Goal: Task Accomplishment & Management: Use online tool/utility

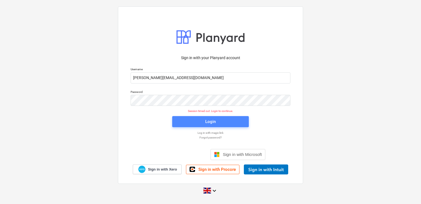
click at [207, 119] on div "Login" at bounding box center [210, 121] width 10 height 7
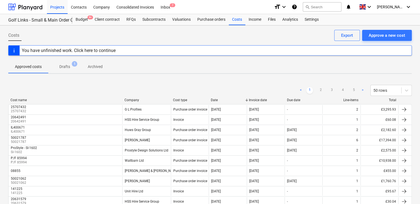
click at [331, 7] on div "Project fetching failed" at bounding box center [342, 6] width 149 height 12
click at [325, 9] on div "Project fetching failed" at bounding box center [302, 5] width 47 height 11
click at [324, 6] on div "Project fetching failed" at bounding box center [303, 5] width 43 height 7
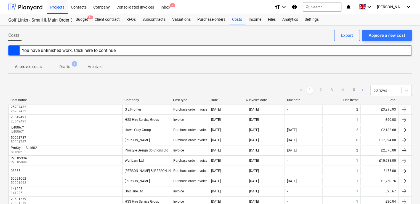
drag, startPoint x: 324, startPoint y: 6, endPoint x: 319, endPoint y: 7, distance: 5.0
click at [319, 7] on div "Project fetching failed" at bounding box center [303, 5] width 43 height 7
click at [325, 6] on div "Project fetching failed" at bounding box center [302, 5] width 47 height 11
click at [58, 7] on div "Projects" at bounding box center [57, 7] width 21 height 14
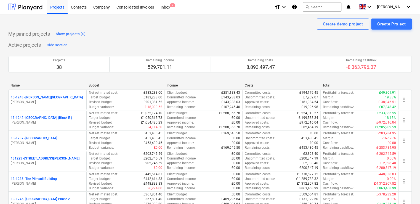
click at [332, 6] on div "Project fetching failed" at bounding box center [342, 6] width 149 height 12
click at [318, 7] on div "Project fetching failed" at bounding box center [303, 5] width 43 height 7
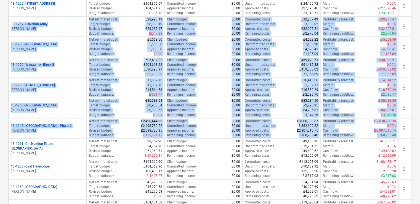
scroll to position [306, 0]
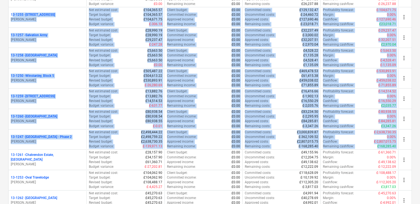
drag, startPoint x: 419, startPoint y: 96, endPoint x: 421, endPoint y: 9, distance: 86.6
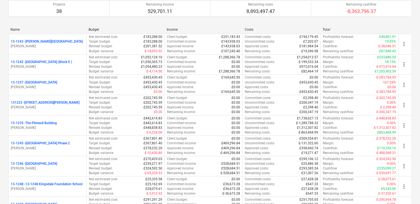
scroll to position [0, 0]
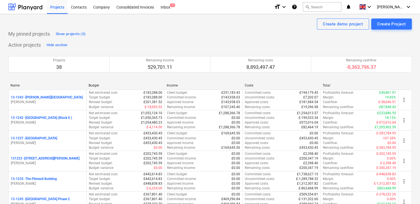
click at [340, 7] on div "Project fetching failed" at bounding box center [342, 6] width 149 height 12
click at [325, 7] on button "search Search" at bounding box center [322, 6] width 39 height 9
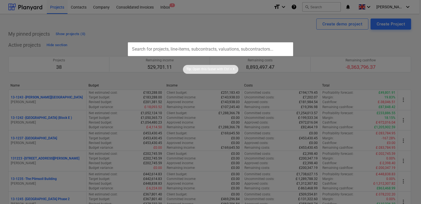
click at [145, 50] on input "text" at bounding box center [210, 49] width 165 height 14
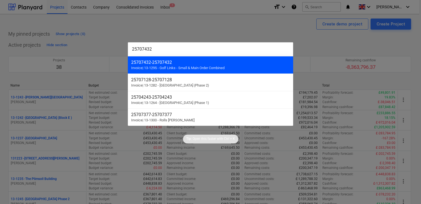
type input "25707432"
drag, startPoint x: 154, startPoint y: 61, endPoint x: 131, endPoint y: 64, distance: 23.4
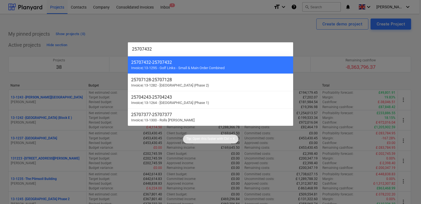
drag, startPoint x: 131, startPoint y: 64, endPoint x: 192, endPoint y: 60, distance: 61.1
click at [192, 60] on div "25707432 - 25707432" at bounding box center [210, 62] width 159 height 5
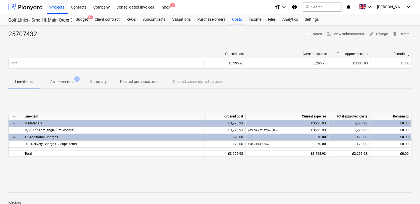
click at [60, 82] on p "Attachments" at bounding box center [61, 82] width 22 height 6
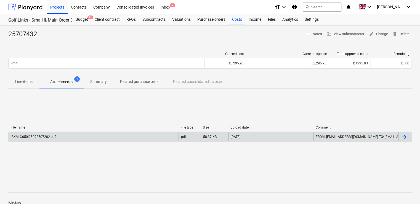
click at [44, 138] on div "SKM_C650i25092507282.pdf" at bounding box center [94, 136] width 170 height 9
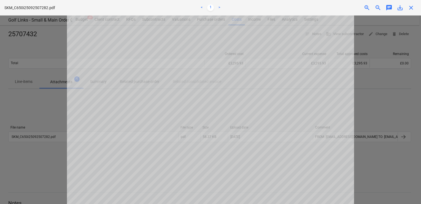
click at [411, 11] on div "SKM_C650i25092507282.pdf < 1 > zoom_in zoom_out chat 0 save_alt close" at bounding box center [210, 7] width 421 height 15
click at [411, 9] on span "close" at bounding box center [411, 7] width 7 height 7
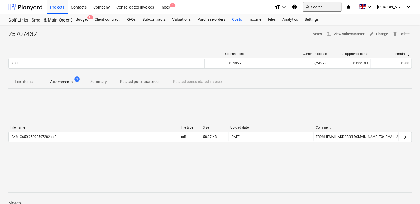
click at [336, 7] on button "search Search" at bounding box center [322, 6] width 39 height 9
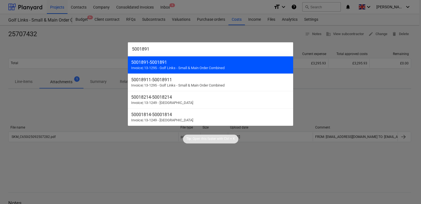
type input "5001891"
click at [203, 62] on div "5001891 - 5001891" at bounding box center [210, 62] width 159 height 5
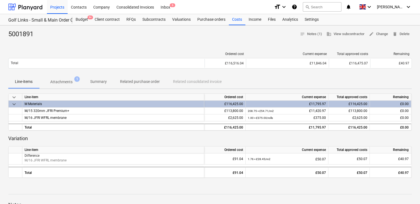
click at [67, 84] on p "Attachments" at bounding box center [61, 82] width 22 height 6
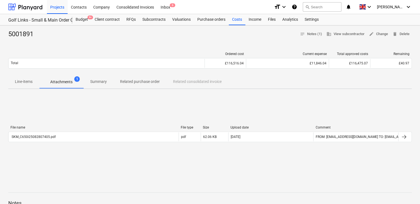
click at [64, 81] on p "Attachments" at bounding box center [61, 82] width 22 height 6
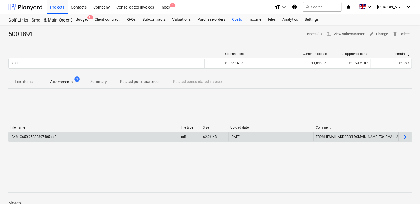
click at [42, 140] on div "SKM_C650i25082807405.pdf" at bounding box center [94, 136] width 170 height 9
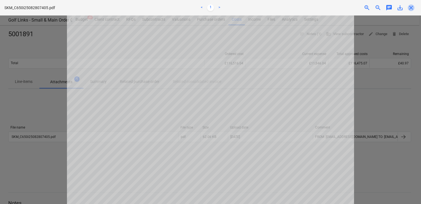
click at [413, 7] on span "close" at bounding box center [411, 7] width 7 height 7
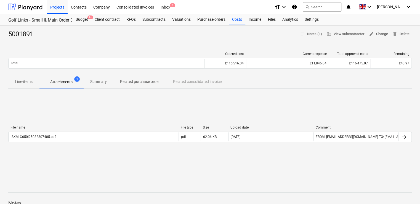
click at [379, 33] on span "edit Change" at bounding box center [378, 34] width 19 height 6
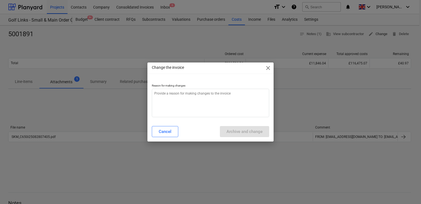
type textarea "x"
click at [209, 100] on textarea at bounding box center [210, 103] width 117 height 28
type textarea "."
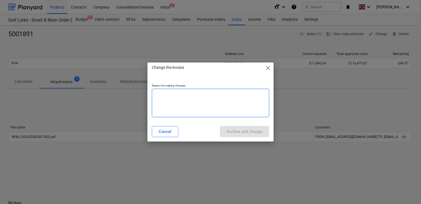
type textarea "x"
type textarea "."
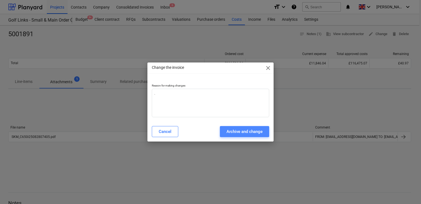
click at [229, 131] on div "Archive and change" at bounding box center [245, 131] width 36 height 7
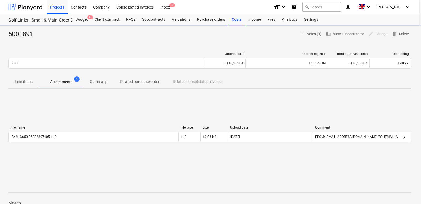
type textarea "x"
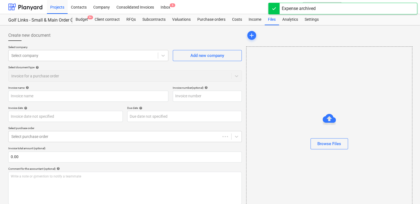
type input "5001891"
type input "[DATE]"
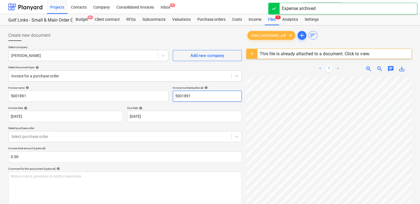
click at [203, 98] on input "5001891" at bounding box center [207, 95] width 69 height 11
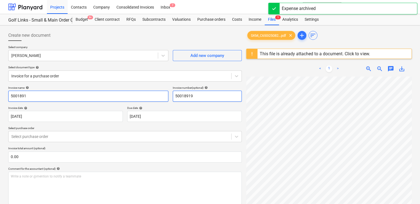
type input "50018919"
click at [114, 94] on input "5001891" at bounding box center [88, 95] width 160 height 11
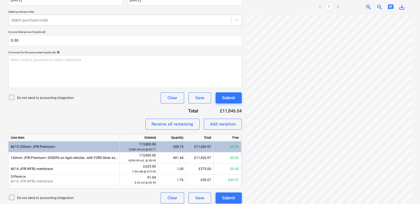
scroll to position [120, 0]
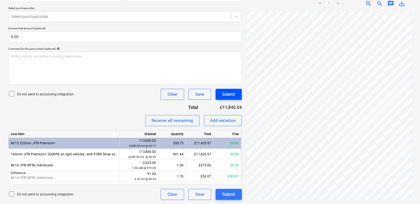
type input "50018919"
click at [229, 92] on div "Submit" at bounding box center [228, 93] width 13 height 7
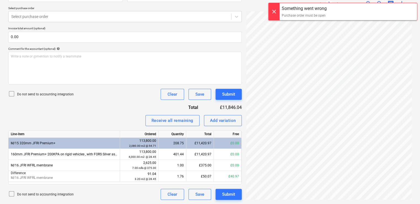
click at [277, 11] on div at bounding box center [273, 11] width 11 height 17
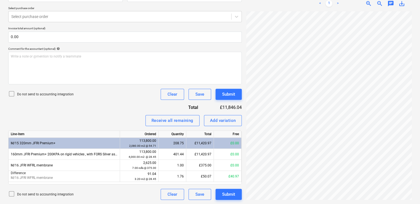
click at [12, 92] on icon at bounding box center [11, 93] width 7 height 7
click at [222, 193] on div "Submit" at bounding box center [228, 193] width 13 height 7
click at [147, 14] on div at bounding box center [119, 17] width 217 height 6
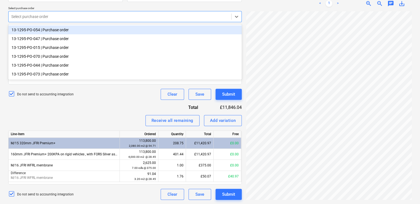
click at [93, 7] on p "Select purchase order" at bounding box center [124, 8] width 233 height 5
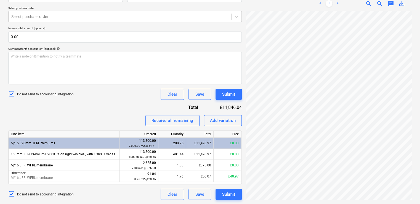
drag, startPoint x: 421, startPoint y: 89, endPoint x: 409, endPoint y: 10, distance: 79.4
click at [409, 10] on div "Create new document Select company Bauder Add new company Select document type …" at bounding box center [210, 55] width 420 height 298
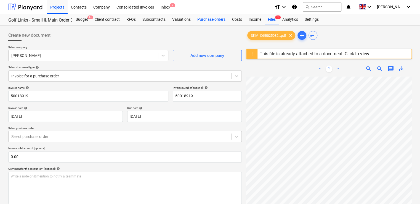
click at [199, 18] on div "Purchase orders" at bounding box center [211, 19] width 35 height 11
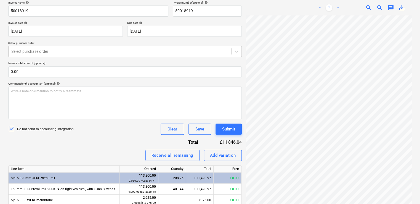
scroll to position [41, 125]
click at [121, 130] on div "Do not send to accounting integration Clear Save Submit" at bounding box center [124, 128] width 233 height 11
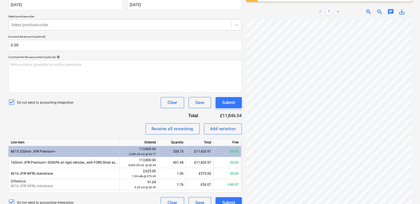
scroll to position [120, 0]
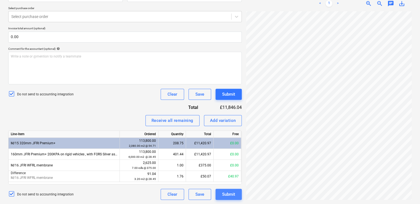
click at [224, 194] on div "Submit" at bounding box center [228, 193] width 13 height 7
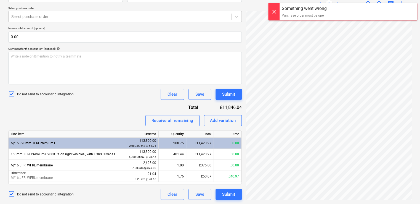
click at [270, 11] on div at bounding box center [273, 11] width 11 height 17
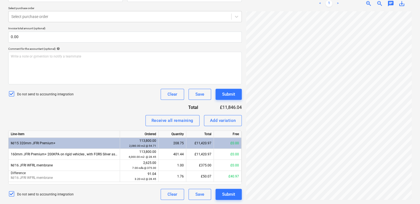
drag, startPoint x: 419, startPoint y: 85, endPoint x: 419, endPoint y: 27, distance: 58.2
click at [419, 27] on div "Create new document Select company Bauder Add new company Select document type …" at bounding box center [210, 55] width 420 height 298
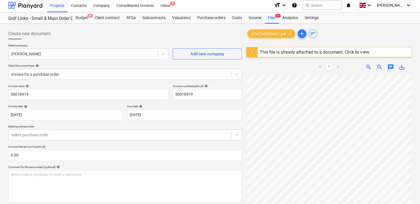
scroll to position [0, 0]
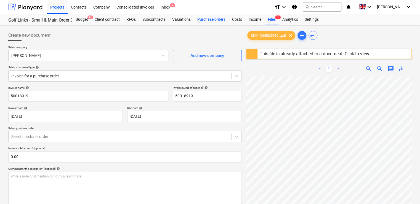
click at [201, 15] on div "Purchase orders" at bounding box center [211, 19] width 35 height 11
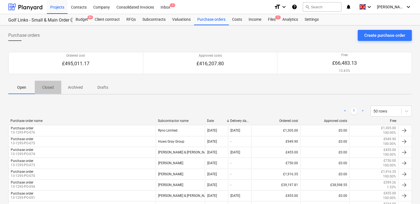
click at [50, 88] on p "Closed" at bounding box center [47, 87] width 13 height 6
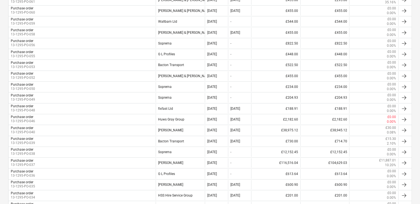
scroll to position [207, 0]
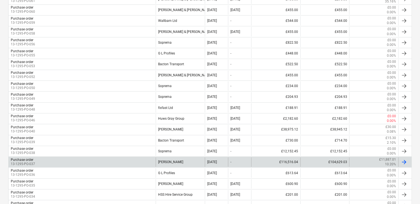
click at [96, 159] on div "Purchase order 13-1295-PO-037" at bounding box center [82, 161] width 147 height 9
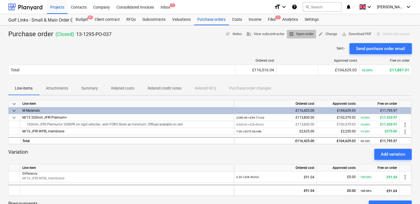
click at [296, 33] on span "receipt Open order" at bounding box center [301, 34] width 25 height 6
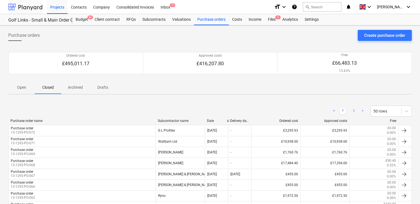
scroll to position [207, 0]
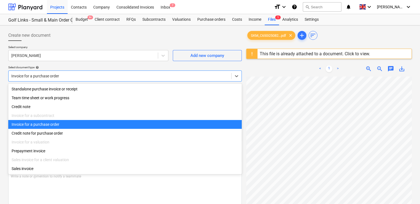
click at [78, 72] on div "Invoice for a purchase order" at bounding box center [120, 76] width 223 height 8
click at [50, 128] on div "Invoice for a purchase order" at bounding box center [124, 124] width 233 height 9
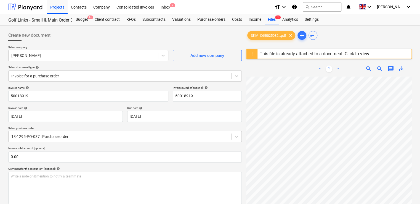
drag, startPoint x: 419, startPoint y: 82, endPoint x: 415, endPoint y: 122, distance: 40.0
click at [415, 122] on div "Create new document Select company Bauder Add new company Select document type …" at bounding box center [210, 174] width 420 height 298
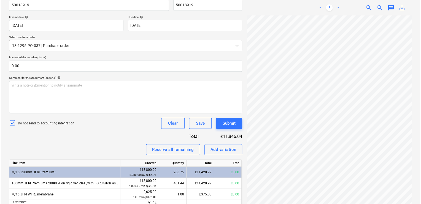
scroll to position [120, 0]
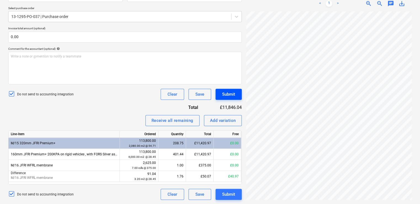
click at [228, 91] on div "Submit" at bounding box center [228, 93] width 13 height 7
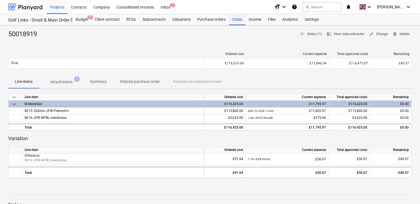
click at [232, 20] on div "Costs" at bounding box center [237, 19] width 17 height 11
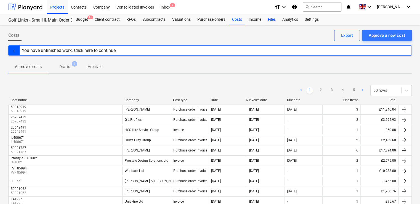
click at [271, 17] on div "Files" at bounding box center [271, 19] width 14 height 11
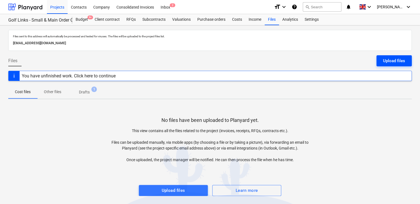
click at [386, 58] on div "Upload files" at bounding box center [394, 60] width 22 height 7
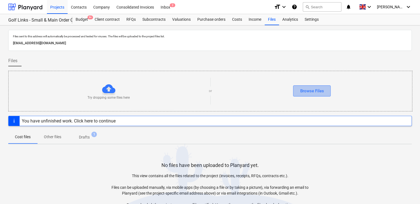
click at [317, 85] on button "Browse Files" at bounding box center [312, 90] width 38 height 11
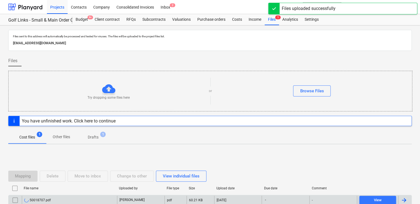
click at [81, 201] on div "50018707.pdf" at bounding box center [69, 199] width 95 height 9
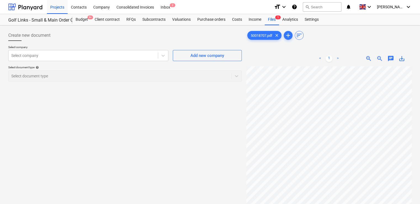
click at [81, 201] on div "Create new document Select company Select company Add new company Select docume…" at bounding box center [125, 142] width 238 height 229
click at [142, 57] on div at bounding box center [83, 56] width 144 height 6
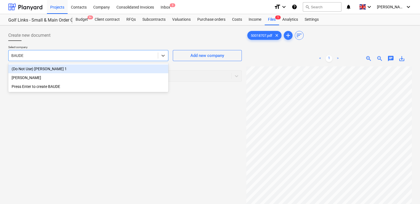
type input "BAUDER"
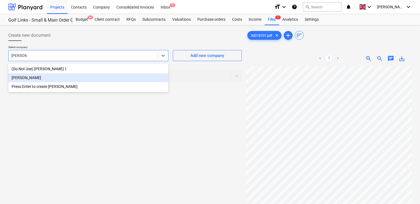
click at [47, 79] on div "[PERSON_NAME]" at bounding box center [88, 77] width 160 height 9
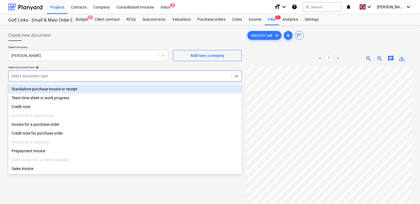
click at [51, 79] on div "Select document type" at bounding box center [120, 76] width 223 height 8
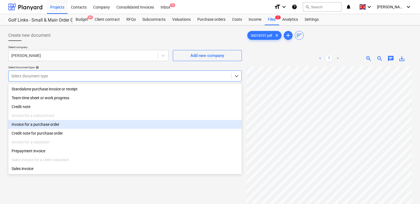
click at [42, 126] on div "Invoice for a purchase order" at bounding box center [124, 124] width 233 height 9
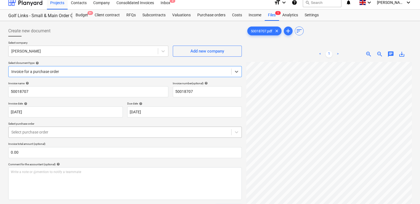
click at [45, 134] on div at bounding box center [119, 132] width 217 height 6
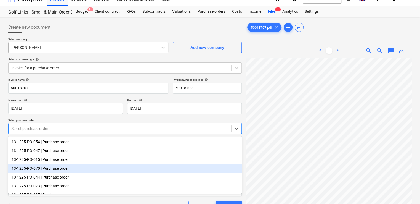
click at [58, 48] on div at bounding box center [83, 48] width 144 height 6
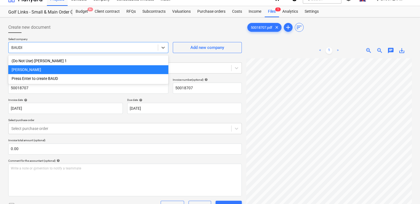
type input "BAUDER"
click at [40, 69] on div "[PERSON_NAME]" at bounding box center [88, 69] width 160 height 9
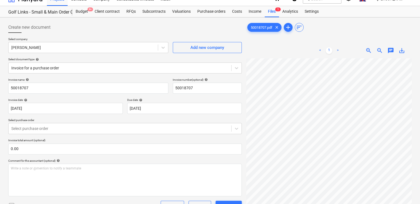
click at [224, 137] on div "Invoice name help 50018707 Invoice number (optional) help 50018707 Invoice date…" at bounding box center [124, 150] width 233 height 144
click at [236, 127] on icon at bounding box center [237, 128] width 6 height 6
click at [218, 67] on div at bounding box center [119, 68] width 217 height 6
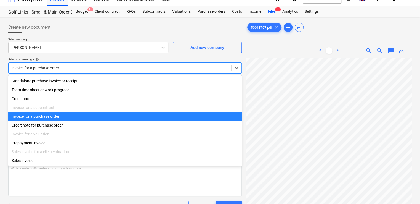
click at [68, 117] on div "Invoice for a purchase order" at bounding box center [124, 116] width 233 height 9
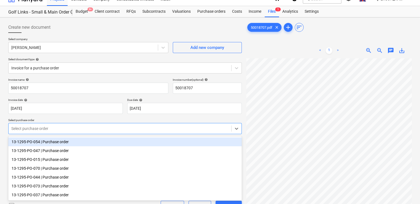
click at [63, 129] on div at bounding box center [119, 128] width 217 height 6
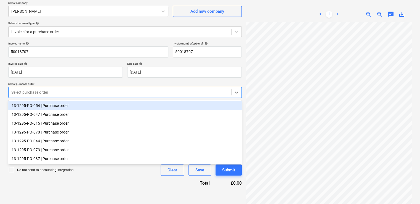
scroll to position [55, 0]
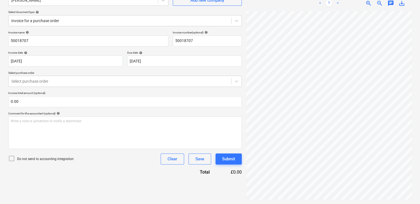
click at [115, 178] on div "Create new document Select company Bauder Add new company Select document type …" at bounding box center [125, 86] width 238 height 229
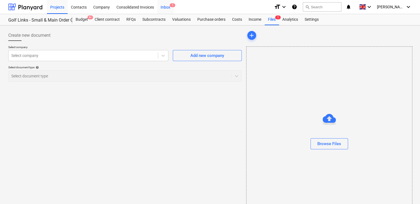
drag, startPoint x: 165, startPoint y: 4, endPoint x: 162, endPoint y: 5, distance: 3.6
click at [162, 5] on div "Inbox 1" at bounding box center [165, 7] width 16 height 14
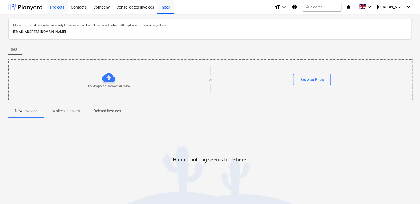
click at [60, 9] on div "Projects" at bounding box center [57, 7] width 21 height 14
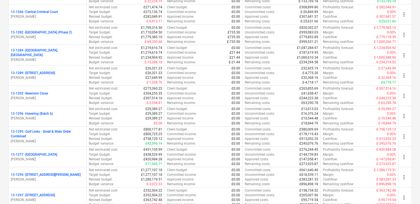
scroll to position [654, 0]
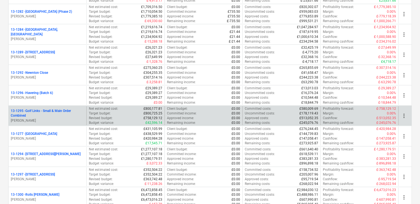
click at [41, 122] on div "13-1295 - Golf Links - Small & Main Order Combined [PERSON_NAME]" at bounding box center [48, 115] width 78 height 19
click at [41, 113] on p "13-1295 - Golf Links - Small & Main Order Combined" at bounding box center [47, 112] width 73 height 9
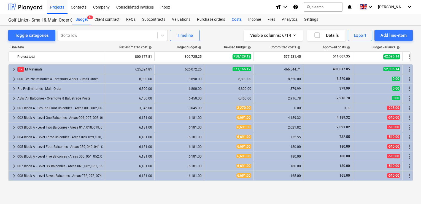
click at [236, 22] on div "Costs" at bounding box center [237, 19] width 17 height 11
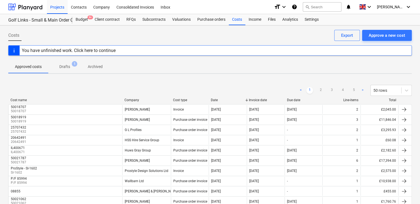
click at [70, 68] on span "Drafts 1" at bounding box center [65, 67] width 20 height 6
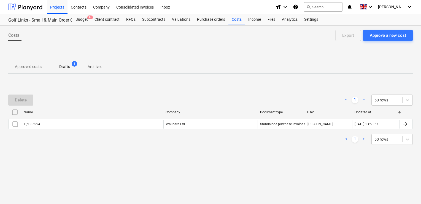
click at [29, 67] on p "Approved costs" at bounding box center [28, 67] width 27 height 6
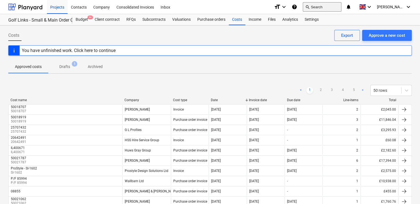
click at [331, 2] on button "search Search" at bounding box center [322, 6] width 39 height 9
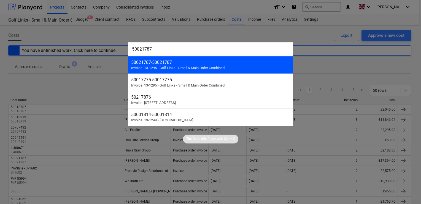
type input "50021787"
click at [183, 60] on div "50021787 - 50021787" at bounding box center [210, 62] width 159 height 5
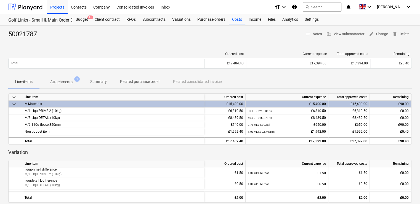
click at [63, 82] on p "Attachments" at bounding box center [61, 82] width 22 height 6
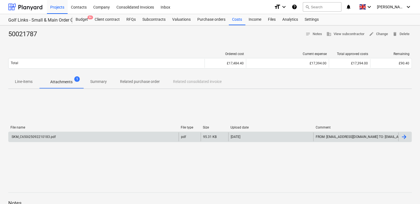
click at [42, 136] on div "SKM_C650i25092210183.pdf" at bounding box center [33, 137] width 45 height 4
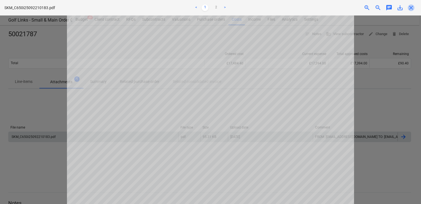
click at [413, 8] on span "close" at bounding box center [411, 7] width 7 height 7
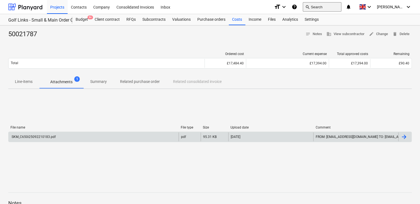
click at [322, 4] on button "search Search" at bounding box center [322, 6] width 39 height 9
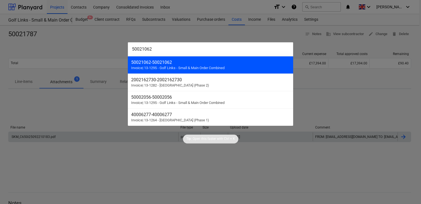
type input "50021062"
click at [192, 61] on div "50021062 - 50021062" at bounding box center [210, 62] width 159 height 5
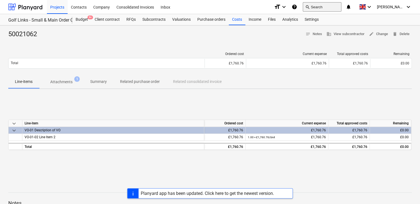
click at [326, 7] on button "search Search" at bounding box center [322, 6] width 39 height 9
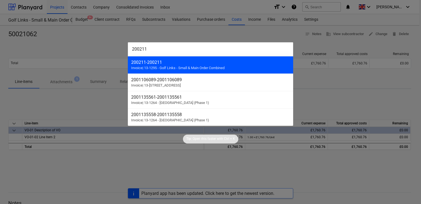
type input "200211"
click at [197, 64] on div "200211 - 200211" at bounding box center [210, 62] width 159 height 5
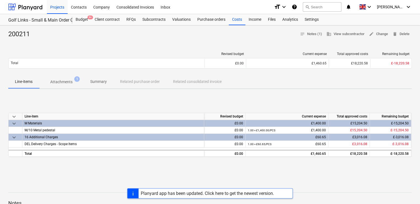
click at [130, 80] on div "Line-items Attachments 1 Summary Related purchase order Related consolidated in…" at bounding box center [209, 81] width 403 height 13
click at [129, 79] on div "Line-items Attachments 1 Summary Related purchase order Related consolidated in…" at bounding box center [209, 81] width 403 height 13
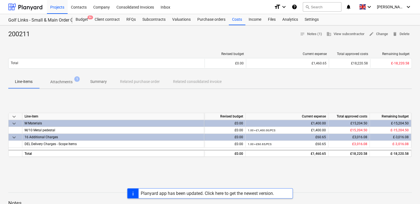
click at [64, 81] on p "Attachments" at bounding box center [61, 82] width 22 height 6
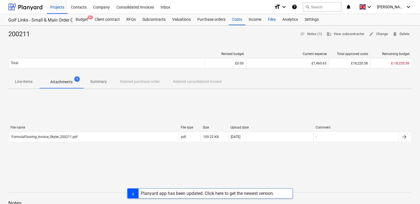
click at [271, 19] on div "Files" at bounding box center [271, 19] width 14 height 11
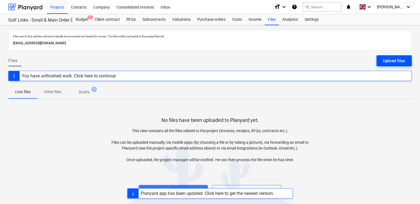
click at [386, 58] on div "Upload files" at bounding box center [394, 60] width 22 height 7
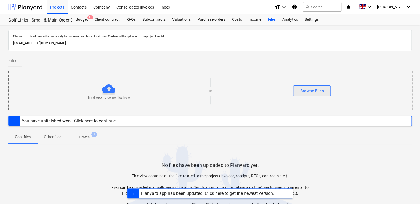
click at [314, 88] on div "Browse Files" at bounding box center [312, 90] width 24 height 7
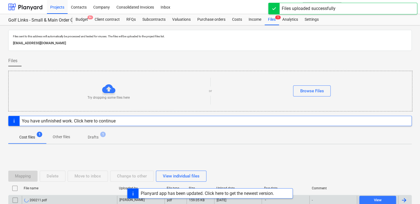
click at [76, 199] on div "200211.pdf" at bounding box center [69, 199] width 95 height 9
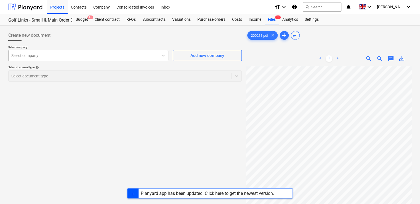
click at [138, 59] on div "Select company" at bounding box center [83, 56] width 149 height 8
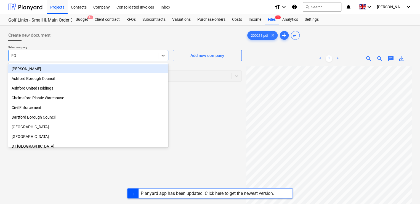
type input "FOR"
click at [138, 59] on div at bounding box center [83, 56] width 149 height 8
click at [138, 59] on div "Select company" at bounding box center [83, 56] width 149 height 8
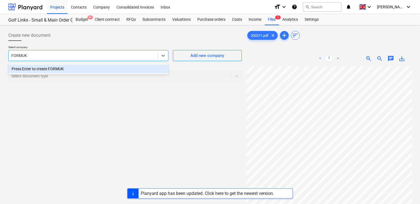
type input "FORMU"
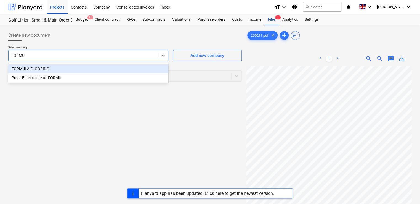
click at [58, 65] on div "FORMULA FLOORING" at bounding box center [88, 68] width 160 height 9
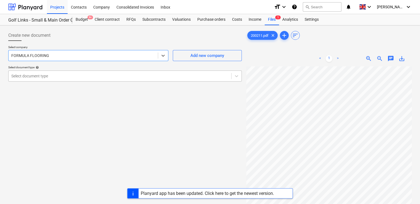
click at [61, 78] on div at bounding box center [119, 76] width 217 height 6
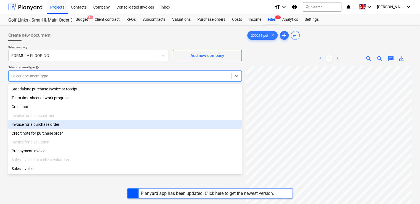
click at [39, 129] on div "Invoice for a purchase order" at bounding box center [124, 124] width 233 height 9
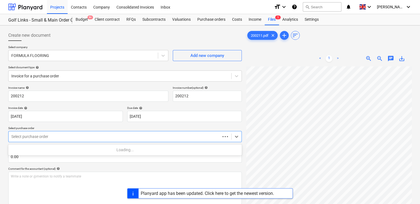
click at [43, 138] on div at bounding box center [114, 136] width 206 height 6
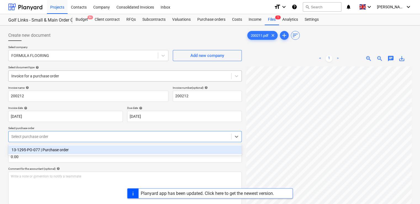
click at [75, 75] on div at bounding box center [119, 76] width 217 height 6
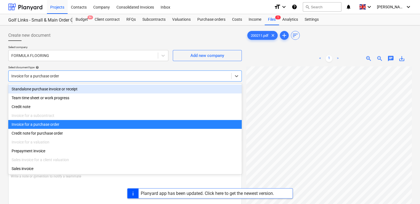
click at [63, 91] on div "Standalone purchase invoice or receipt" at bounding box center [124, 88] width 233 height 9
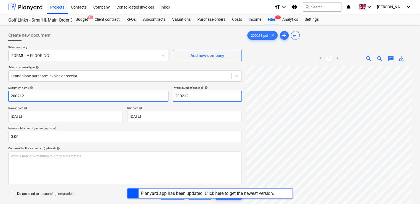
drag, startPoint x: 191, startPoint y: 97, endPoint x: 154, endPoint y: 91, distance: 37.1
click at [154, 91] on div "Document name help 200212 Invoice number (optional) help 200212" at bounding box center [124, 94] width 233 height 16
paste input "1"
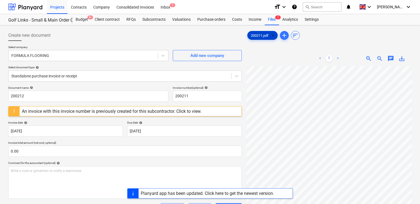
click at [275, 34] on span "clear" at bounding box center [272, 35] width 7 height 7
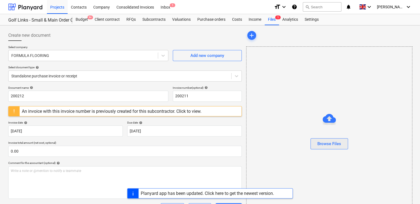
click at [319, 141] on div "Browse Files" at bounding box center [329, 143] width 24 height 7
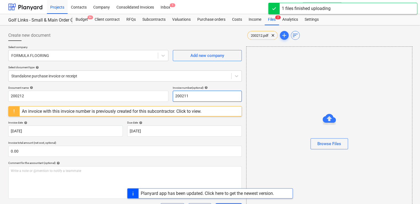
click at [193, 97] on input "200211" at bounding box center [207, 95] width 69 height 11
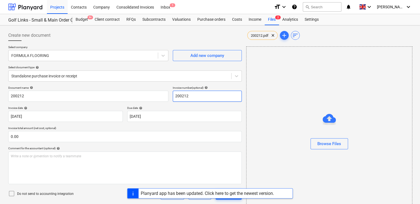
type input "200212"
click at [123, 110] on div "Invoice date help 04 Aug 2025 04.08.2025 Press the down arrow key to interact w…" at bounding box center [124, 114] width 233 height 16
click at [11, 195] on div "Planyard app has been updated. Click here to get the newest version." at bounding box center [210, 193] width 420 height 10
click at [10, 195] on div "Planyard app has been updated. Click here to get the newest version." at bounding box center [210, 193] width 420 height 10
click at [11, 192] on div "Planyard app has been updated. Click here to get the newest version." at bounding box center [210, 193] width 420 height 10
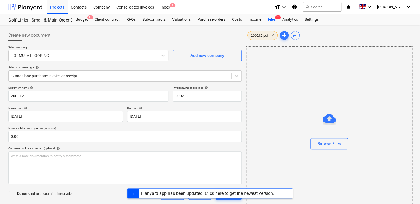
click at [259, 33] on span "200212.pdf" at bounding box center [259, 35] width 24 height 4
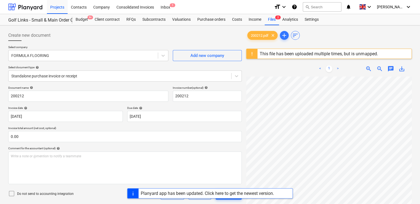
click at [13, 192] on div "Planyard app has been updated. Click here to get the newest version." at bounding box center [210, 193] width 420 height 10
click at [361, 55] on div "This file has been uploaded multiple times, but is unmapped." at bounding box center [319, 53] width 118 height 5
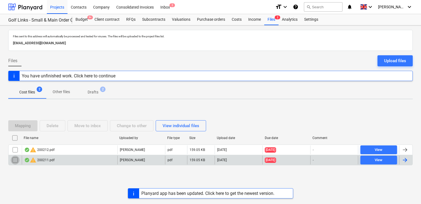
click at [15, 158] on input "checkbox" at bounding box center [15, 159] width 9 height 9
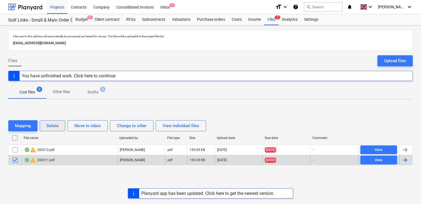
click at [51, 127] on div "Delete" at bounding box center [53, 125] width 12 height 7
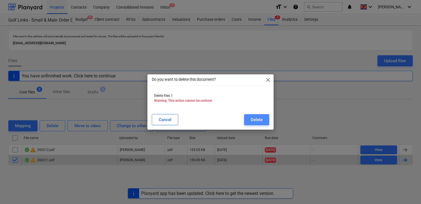
click at [256, 118] on div "Delete" at bounding box center [257, 119] width 12 height 7
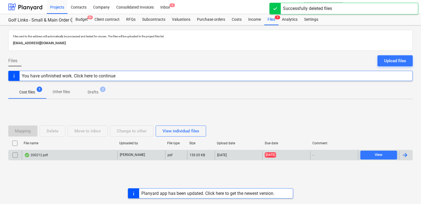
click at [42, 153] on div "200212.pdf" at bounding box center [36, 155] width 24 height 4
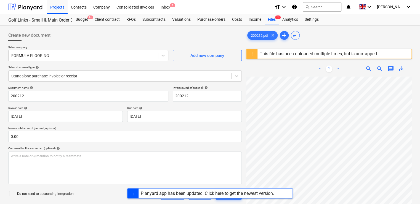
click at [12, 191] on div "Planyard app has been updated. Click here to get the newest version." at bounding box center [210, 193] width 420 height 10
click at [361, 52] on div "This file has been uploaded multiple times, but is unmapped." at bounding box center [319, 53] width 118 height 5
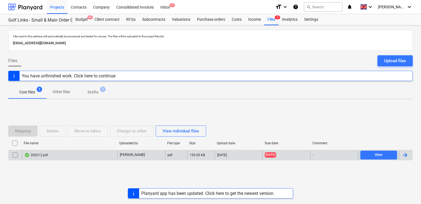
click at [406, 156] on div at bounding box center [405, 154] width 7 height 7
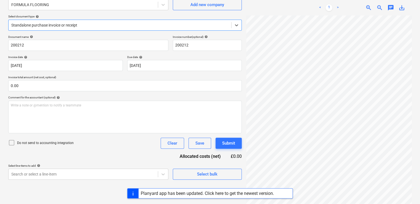
scroll to position [55, 0]
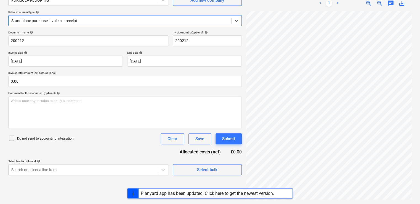
click at [12, 138] on icon at bounding box center [11, 138] width 7 height 7
click at [143, 143] on div "Do not send to accounting integration Clear Save Submit" at bounding box center [124, 138] width 233 height 11
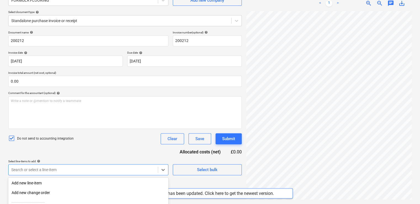
scroll to position [112, 0]
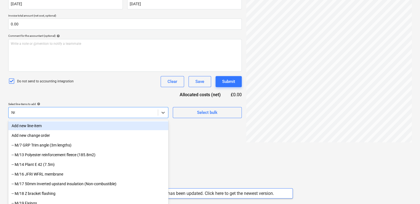
scroll to position [67, 0]
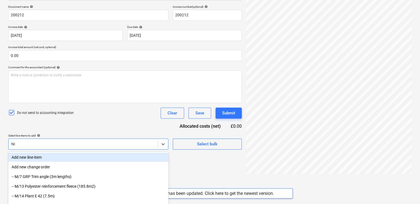
type input "NON"
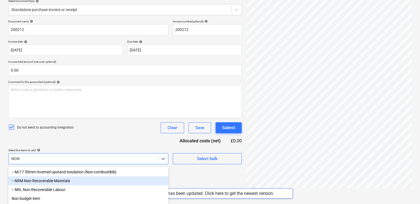
click at [67, 183] on div "-- NRM Non-Recoverable Materials" at bounding box center [88, 180] width 160 height 9
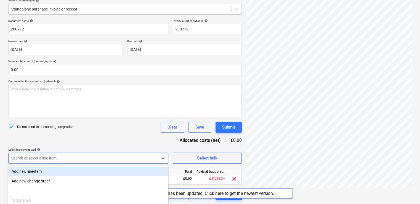
click at [77, 145] on div "Document name help 200212 Invoice number (optional) help 200212 Invoice date he…" at bounding box center [124, 109] width 233 height 181
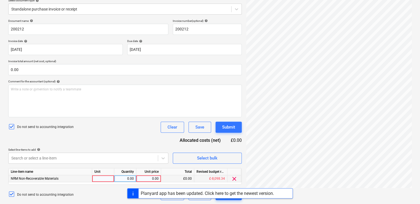
click at [99, 179] on div at bounding box center [103, 178] width 22 height 7
type input "K"
type input "ITEM"
type input "60.65"
click at [118, 142] on div "Document name help 200212 Invoice number (optional) help 200212 Invoice date he…" at bounding box center [124, 109] width 233 height 181
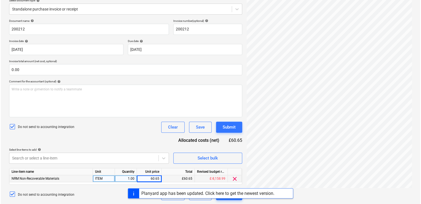
scroll to position [71, 0]
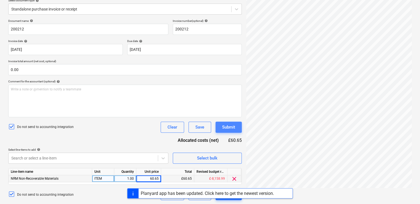
click at [226, 126] on div "Submit" at bounding box center [228, 126] width 13 height 7
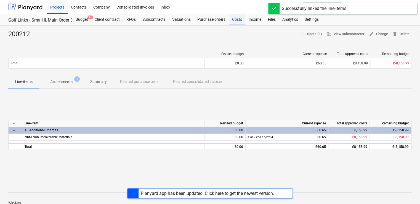
click at [240, 19] on div "Costs" at bounding box center [237, 19] width 17 height 11
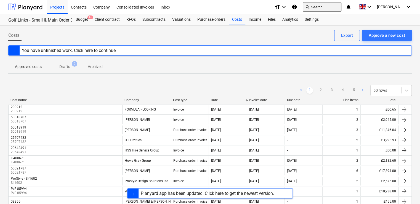
click at [334, 7] on button "search Search" at bounding box center [322, 6] width 39 height 9
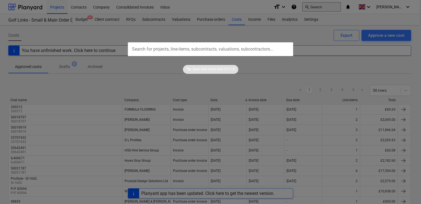
type input "25705681"
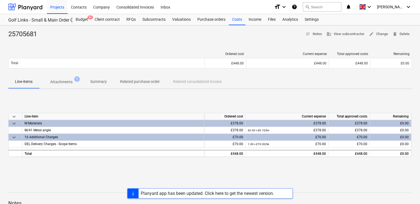
click at [240, 195] on div "Planyard app has been updated. Click here to get the newest version." at bounding box center [207, 192] width 133 height 5
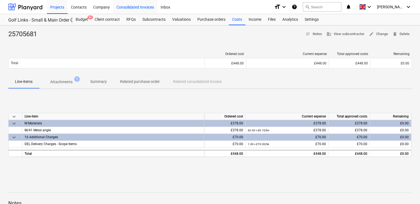
click at [146, 9] on div "Consolidated Invoices" at bounding box center [135, 7] width 44 height 14
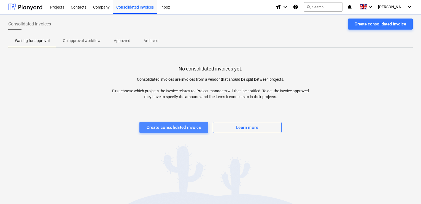
click at [187, 125] on div "Create consolidated invoice" at bounding box center [174, 127] width 55 height 7
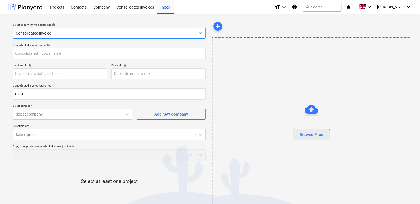
click at [298, 134] on button "Browse Files" at bounding box center [311, 134] width 38 height 11
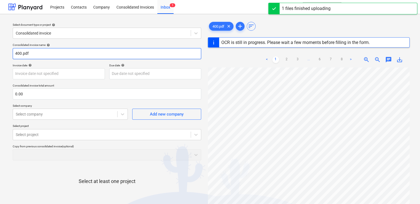
click at [60, 52] on input "400.pdf" at bounding box center [107, 53] width 188 height 11
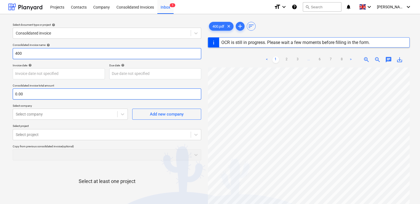
type input "400"
click at [41, 91] on input "text" at bounding box center [107, 93] width 188 height 11
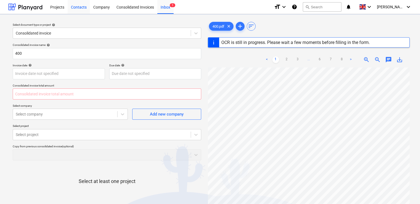
type input "0.00"
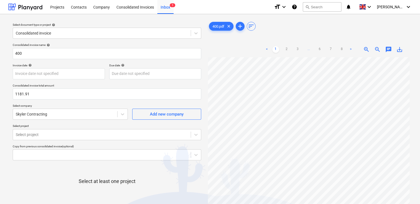
type input "1,181.91"
click at [70, 126] on p "Select project" at bounding box center [107, 126] width 188 height 5
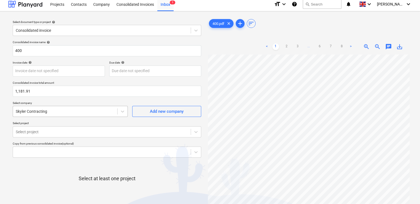
click at [82, 112] on div at bounding box center [65, 111] width 99 height 6
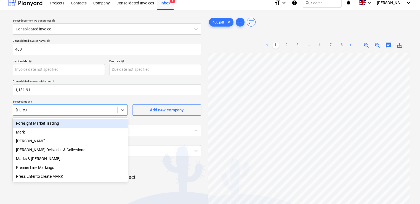
type input "[PERSON_NAME]"
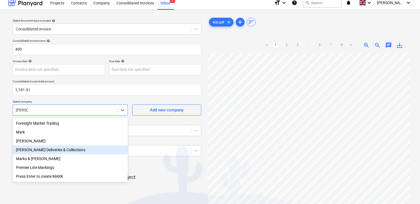
click at [70, 151] on div "[PERSON_NAME] Deliveries & Collections" at bounding box center [70, 149] width 115 height 9
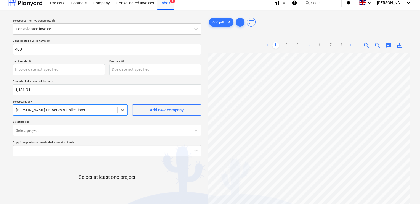
click at [70, 131] on body "Projects Contacts Company Consolidated Invoices Inbox 1 format_size keyboard_ar…" at bounding box center [210, 98] width 420 height 204
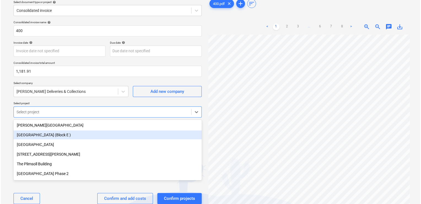
scroll to position [24, 0]
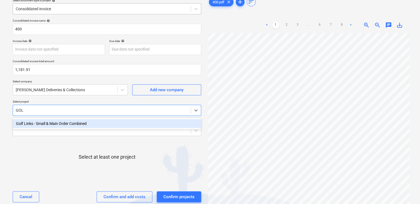
type input "GOLF"
click at [45, 120] on div "Golf Links - Small & Main Order Combined" at bounding box center [107, 123] width 188 height 9
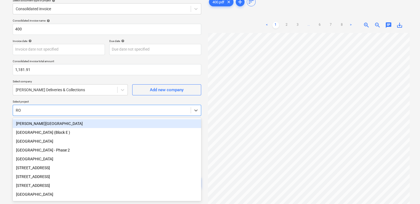
type input "ROL"
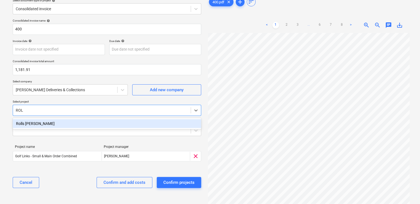
click at [45, 120] on div "Rolls [PERSON_NAME]" at bounding box center [107, 123] width 188 height 9
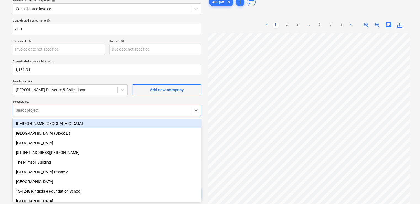
click at [69, 101] on p "Select project" at bounding box center [107, 102] width 188 height 5
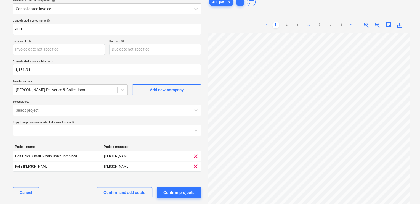
click at [67, 191] on div "Cancel Confirm and add costs Confirm projects" at bounding box center [107, 192] width 188 height 20
click at [120, 191] on div "Confirm and add costs" at bounding box center [124, 192] width 42 height 7
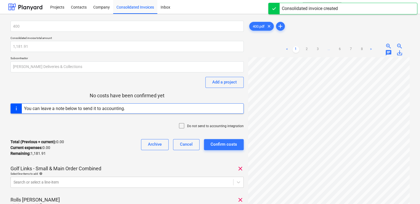
click at [184, 125] on icon at bounding box center [181, 125] width 7 height 7
click at [117, 149] on div "Total (Previous + current) : 0.00 Current expenses : 0.00 Remaining : 1,181.91 …" at bounding box center [126, 147] width 233 height 26
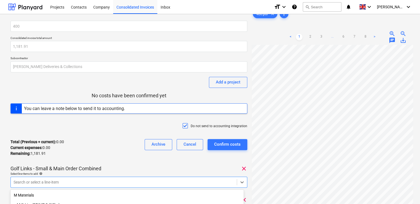
scroll to position [72, 0]
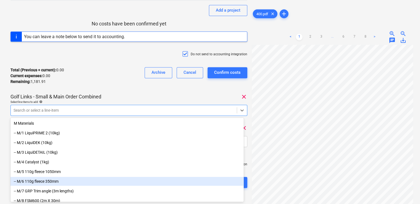
click at [92, 132] on body "Projects Contacts Company Consolidated Invoices Inbox format_size keyboard_arro…" at bounding box center [210, 30] width 420 height 204
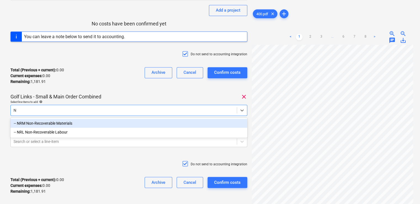
type input "NR"
click at [63, 122] on div "-- NRM Non-Recoverable Materials" at bounding box center [128, 123] width 237 height 9
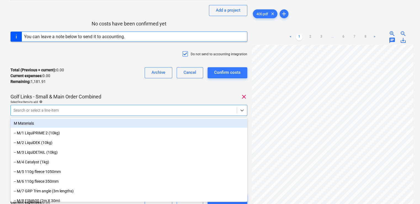
click at [113, 97] on div "Golf Links - Small & Main Order Combined clear" at bounding box center [128, 96] width 237 height 7
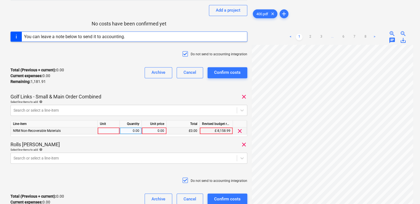
click at [109, 129] on div at bounding box center [109, 130] width 22 height 7
type input "ITEM"
click at [135, 130] on div "0.00" at bounding box center [130, 130] width 17 height 7
click at [132, 131] on div "0.00" at bounding box center [130, 130] width 17 height 7
type input "1"
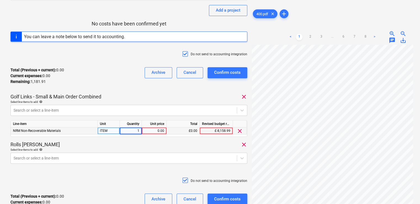
click at [151, 132] on div "0.00" at bounding box center [154, 130] width 20 height 7
type input "34.99"
click at [113, 145] on div "Rolls [PERSON_NAME] clear" at bounding box center [128, 144] width 237 height 7
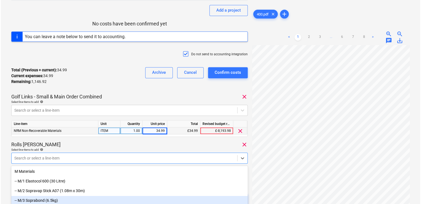
scroll to position [119, 0]
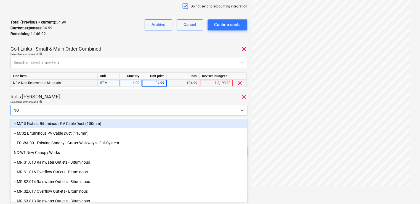
type input "NON"
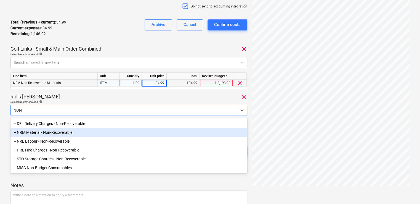
click at [61, 133] on div "-- NRM Material - Non-Recoverable" at bounding box center [128, 132] width 237 height 9
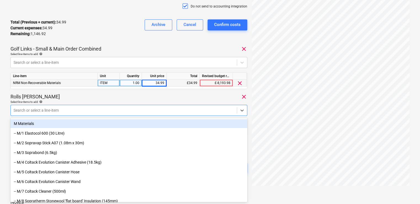
click at [83, 98] on div "Rolls [PERSON_NAME] clear" at bounding box center [128, 96] width 237 height 7
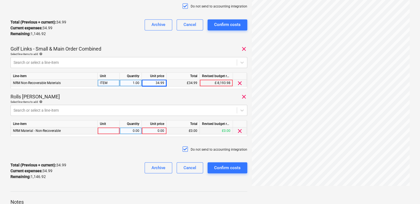
click at [102, 131] on div at bounding box center [109, 130] width 22 height 7
type input "ITEM"
type input "43.22"
click at [122, 156] on div "Do not send to accounting integration" at bounding box center [128, 149] width 237 height 17
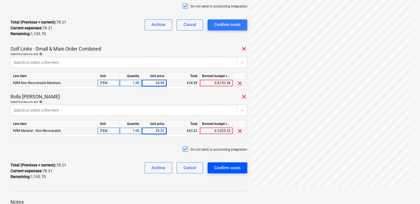
click at [230, 167] on div "Confirm costs" at bounding box center [227, 167] width 26 height 7
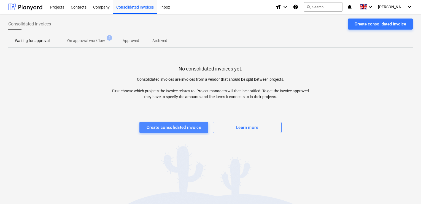
click at [171, 127] on div "Create consolidated invoice" at bounding box center [174, 127] width 55 height 7
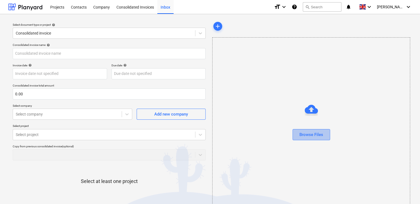
click at [306, 134] on div "Browse Files" at bounding box center [311, 134] width 24 height 7
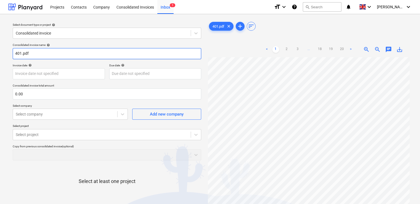
click at [43, 50] on input "401.pdf" at bounding box center [107, 53] width 188 height 11
type input "401"
click at [208, 46] on div "< 1 2 3 ... 18 19 20 > zoom_in zoom_out chat 0 save_alt" at bounding box center [309, 49] width 202 height 15
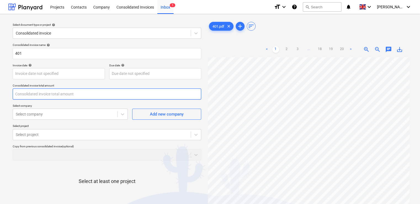
click at [35, 98] on input "text" at bounding box center [107, 93] width 188 height 11
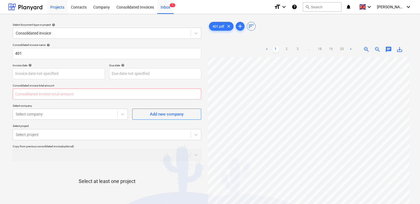
type input "0.00"
type input "2,263.06"
click at [46, 164] on div "Consolidated invoice name help 401 Invoice date help Press the down arrow key t…" at bounding box center [106, 137] width 193 height 192
click at [71, 117] on div "Consolidated invoice name help 401 Invoice date help Press the down arrow key t…" at bounding box center [106, 137] width 193 height 192
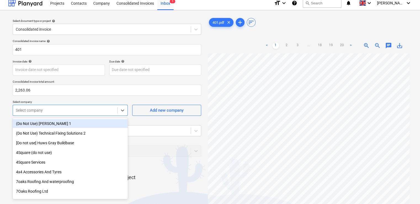
scroll to position [4, 0]
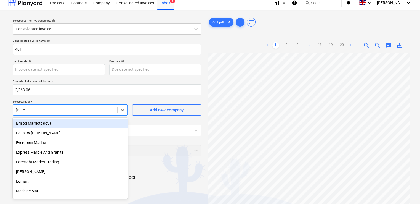
type input "[PERSON_NAME]"
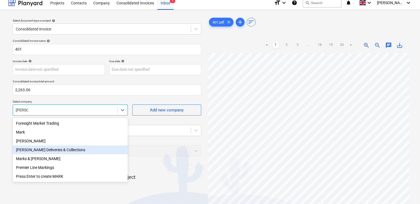
click at [64, 149] on div "[PERSON_NAME] Deliveries & Collections" at bounding box center [70, 149] width 115 height 9
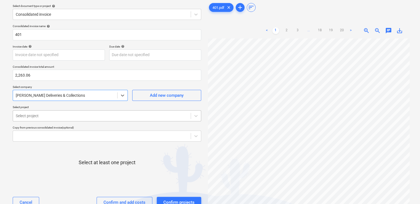
click at [35, 130] on body "Projects Contacts Company Consolidated Invoices Inbox 1 format_size keyboard_ar…" at bounding box center [210, 83] width 420 height 204
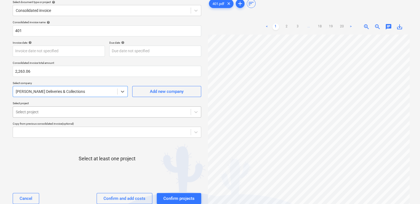
scroll to position [24, 0]
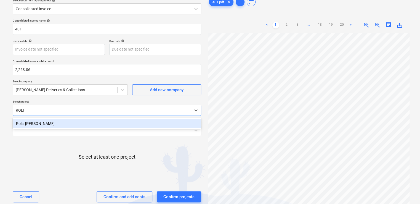
type input "ROLLS"
click at [40, 121] on div "Rolls [PERSON_NAME]" at bounding box center [107, 123] width 188 height 9
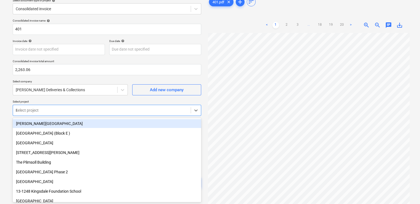
type input "PL"
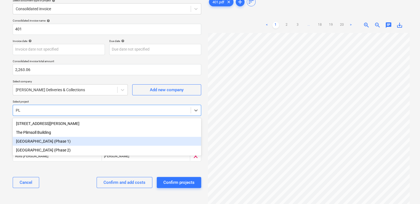
click at [46, 141] on div "[GEOGRAPHIC_DATA] (Phase 1)" at bounding box center [107, 141] width 188 height 9
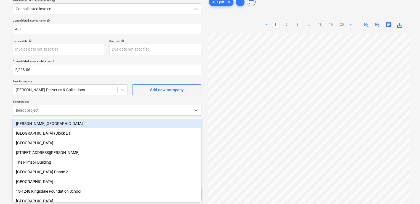
type input "PL"
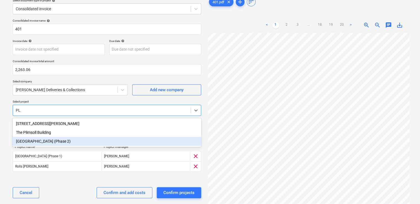
click at [40, 145] on div "[GEOGRAPHIC_DATA] (Phase 2)" at bounding box center [107, 141] width 188 height 9
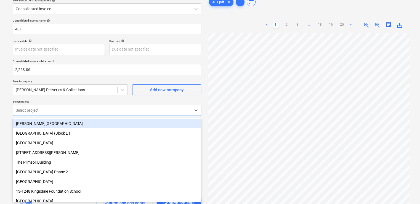
click at [37, 109] on div at bounding box center [102, 110] width 172 height 6
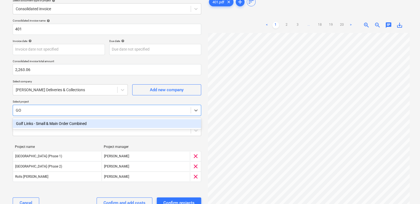
type input "GOL"
click at [34, 124] on div "Golf Links - Small & Main Order Combined" at bounding box center [107, 123] width 188 height 9
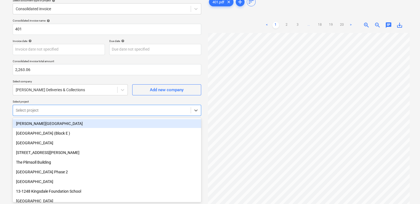
click at [99, 100] on p "Select project" at bounding box center [107, 102] width 188 height 5
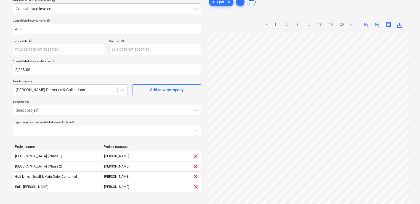
click at [144, 136] on div "Consolidated invoice name help 401 Invoice date help Press the down arrow key t…" at bounding box center [106, 121] width 193 height 208
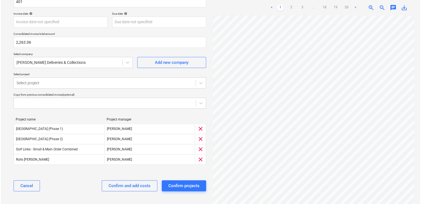
scroll to position [52, 0]
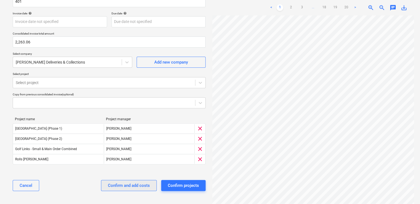
click at [133, 189] on button "Confirm and add costs" at bounding box center [129, 185] width 56 height 11
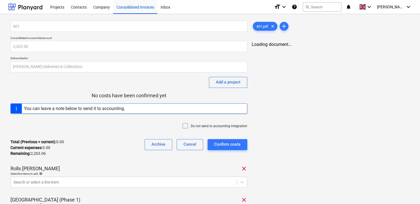
click at [188, 124] on icon at bounding box center [185, 125] width 7 height 7
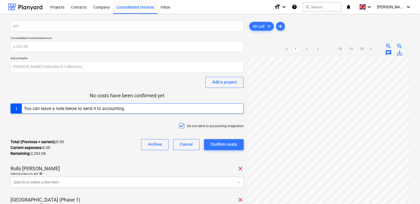
click at [124, 160] on div "401 Consolidated invoice total amount 2,263.06 Subcontractor [PERSON_NAME] Deli…" at bounding box center [126, 177] width 233 height 312
click at [133, 184] on body "Projects Contacts Company Consolidated Invoices Inbox format_size keyboard_arro…" at bounding box center [210, 102] width 420 height 204
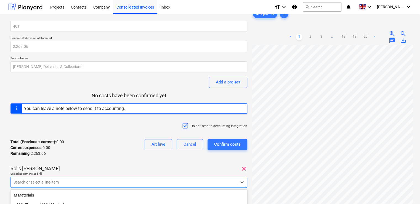
scroll to position [72, 0]
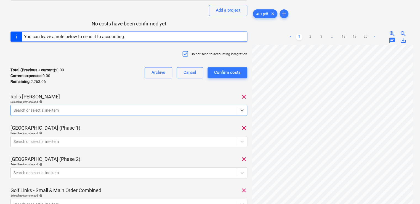
click at [94, 111] on div at bounding box center [124, 110] width 220 height 6
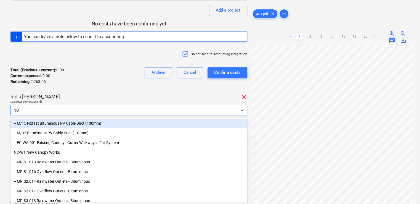
type input "NON"
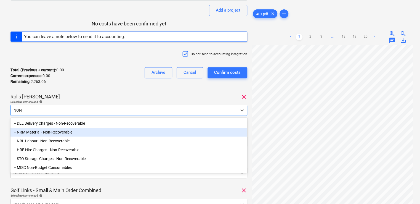
click at [56, 133] on div "-- NRM Material - Non-Recoverable" at bounding box center [128, 131] width 237 height 9
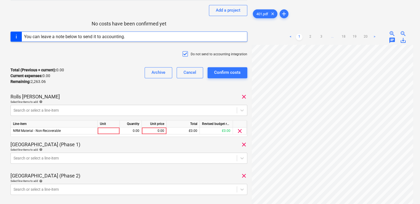
click at [88, 85] on div "Total (Previous + current) : 0.00 Current expenses : 0.00 Remaining : 2,263.06 …" at bounding box center [128, 76] width 237 height 26
click at [109, 131] on div at bounding box center [109, 130] width 22 height 7
type input "ITEM"
type input "214.49"
click at [116, 91] on div "401 Consolidated invoice total amount 2,263.06 Subcontractor [PERSON_NAME] Deli…" at bounding box center [128, 113] width 237 height 328
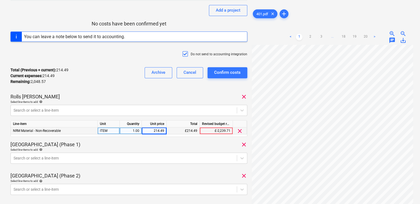
click at [126, 145] on div "[GEOGRAPHIC_DATA] (Phase 1) clear" at bounding box center [128, 144] width 237 height 7
click at [109, 132] on body "Projects Contacts Company Consolidated Invoices Inbox format_size keyboard_arro…" at bounding box center [210, 30] width 420 height 204
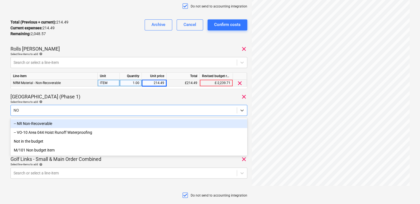
type input "NON"
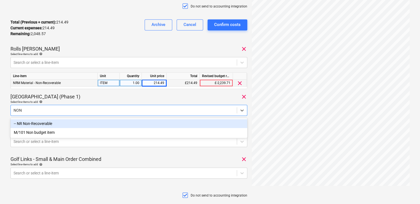
click at [74, 122] on div "-- NR Non-Recoverable" at bounding box center [128, 123] width 237 height 9
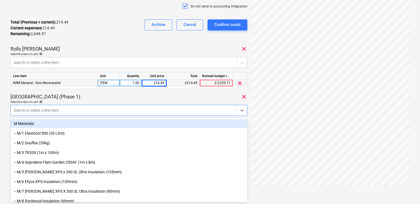
click at [118, 96] on div "[GEOGRAPHIC_DATA] (Phase 1) clear" at bounding box center [128, 96] width 237 height 7
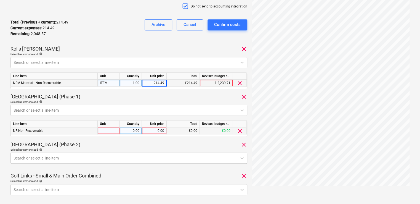
click at [106, 131] on div at bounding box center [109, 130] width 22 height 7
type input "ITEM"
click at [150, 132] on div "0.00" at bounding box center [154, 130] width 20 height 7
type input "599.65"
click at [159, 142] on div "[GEOGRAPHIC_DATA] (Phase 2) clear" at bounding box center [128, 144] width 237 height 7
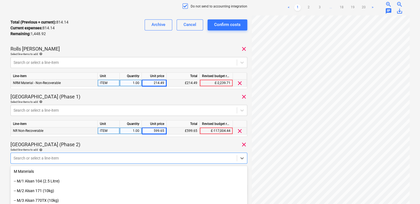
scroll to position [167, 0]
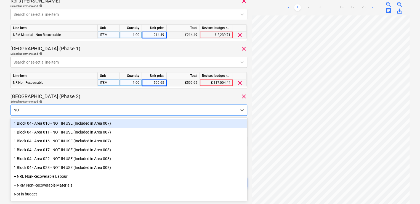
type input "NON"
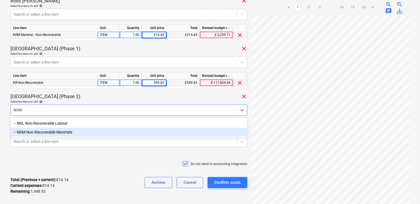
click at [87, 132] on div "-- NRM Non-Recoverable Materials" at bounding box center [128, 131] width 237 height 9
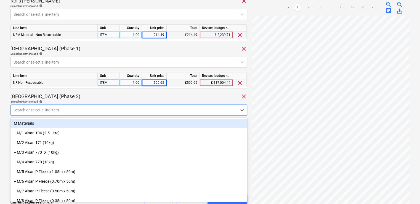
click at [122, 92] on div "401 Consolidated invoice total amount 2,263.06 Subcontractor [PERSON_NAME] Deli…" at bounding box center [128, 34] width 237 height 362
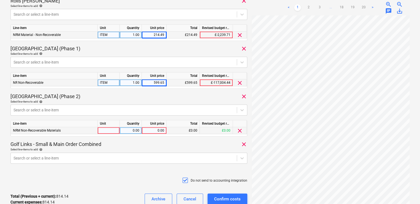
click at [111, 129] on div at bounding box center [109, 130] width 22 height 7
type input "ITEM"
click at [129, 129] on div "2.00" at bounding box center [130, 130] width 17 height 7
type input "1"
click at [159, 131] on div "0.00" at bounding box center [154, 130] width 20 height 7
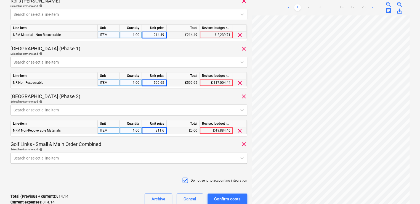
type input "311.64"
click at [136, 151] on div "Select line-items to add help" at bounding box center [128, 149] width 237 height 4
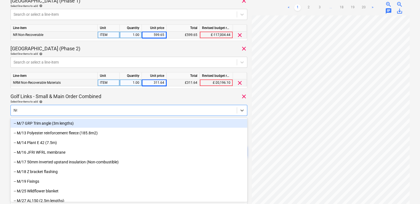
type input "NON"
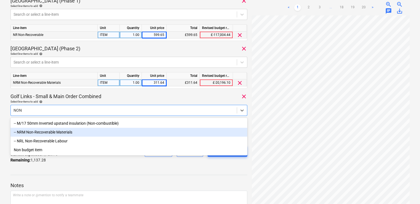
click at [93, 133] on div "-- NRM Non-Recoverable Materials" at bounding box center [128, 131] width 237 height 9
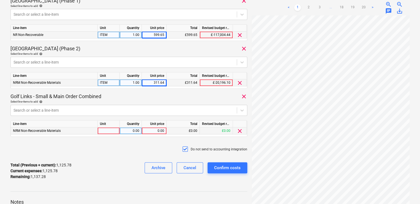
click at [109, 129] on div at bounding box center [109, 130] width 22 height 7
type input "ITEM"
type input "35.00"
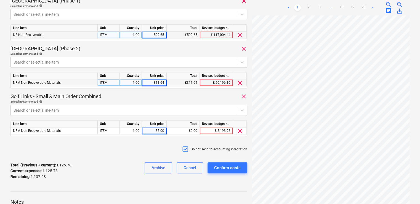
click at [149, 148] on div "Do not send to accounting integration" at bounding box center [128, 149] width 237 height 17
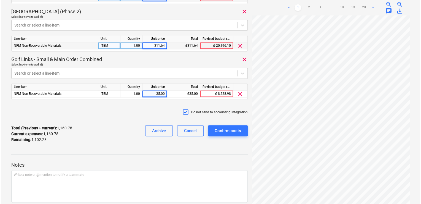
scroll to position [274, 0]
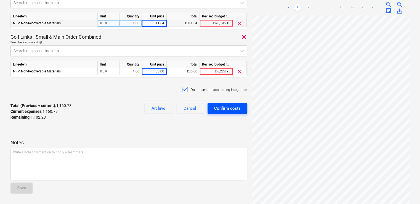
click at [226, 108] on div "Confirm costs" at bounding box center [227, 108] width 26 height 7
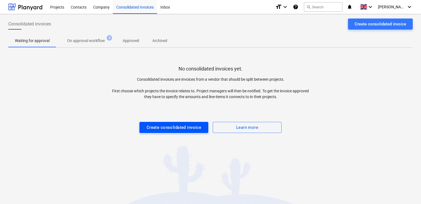
click at [184, 125] on div "Create consolidated invoice" at bounding box center [174, 127] width 55 height 7
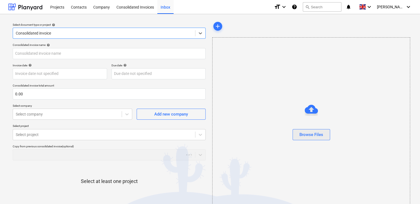
click at [305, 133] on div "Browse Files" at bounding box center [311, 134] width 24 height 7
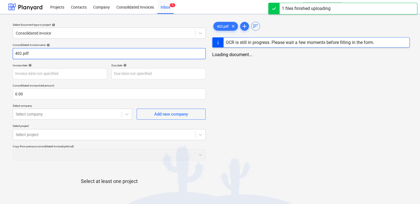
click at [32, 53] on input "402.pdf" at bounding box center [109, 53] width 193 height 11
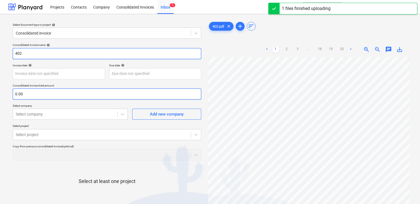
type input "402"
click at [40, 96] on input "text" at bounding box center [107, 93] width 188 height 11
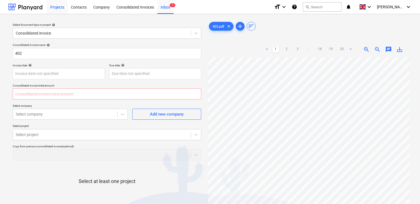
type input "0.00"
type input "1,600.27"
click at [62, 106] on p "Select company" at bounding box center [70, 106] width 115 height 5
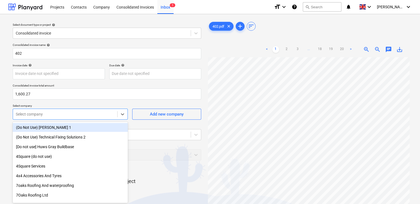
click at [63, 119] on body "Projects Contacts Company Consolidated Invoices Inbox 1 format_size keyboard_ar…" at bounding box center [210, 102] width 420 height 204
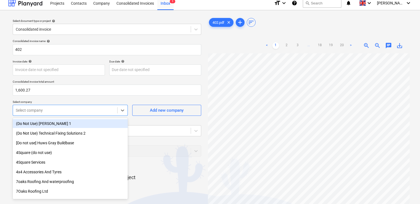
scroll to position [4, 0]
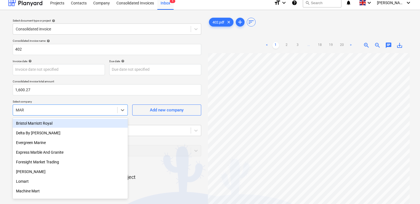
type input "[PERSON_NAME]"
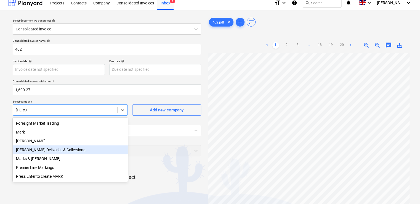
click at [57, 149] on div "[PERSON_NAME] Deliveries & Collections" at bounding box center [70, 149] width 115 height 9
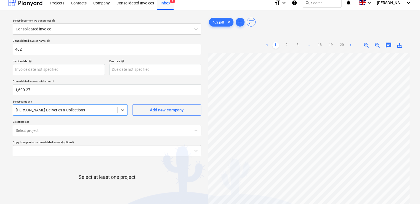
click at [76, 132] on body "Projects Contacts Company Consolidated Invoices Inbox 1 format_size keyboard_ar…" at bounding box center [210, 98] width 420 height 204
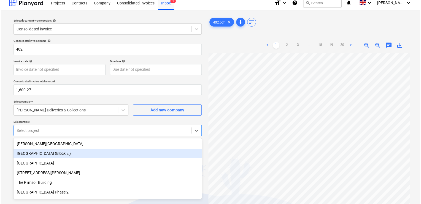
scroll to position [24, 0]
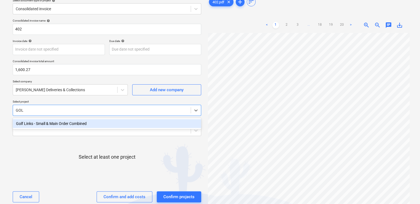
type input "GOLF"
click at [56, 122] on div "Golf Links - Small & Main Order Combined" at bounding box center [107, 123] width 188 height 9
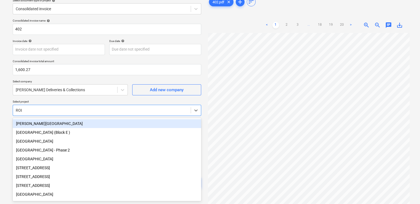
type input "ROLL"
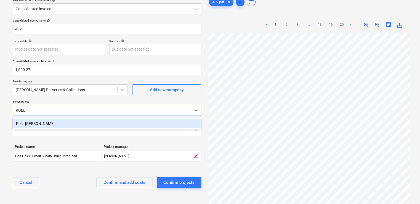
click at [56, 122] on div "Rolls [PERSON_NAME]" at bounding box center [107, 123] width 188 height 9
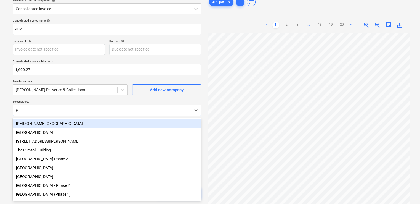
type input "PL"
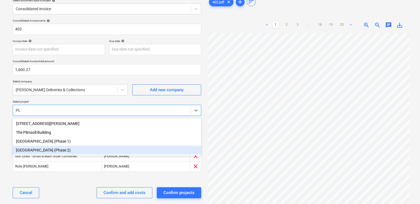
click at [58, 151] on div "[GEOGRAPHIC_DATA] (Phase 2)" at bounding box center [107, 149] width 188 height 9
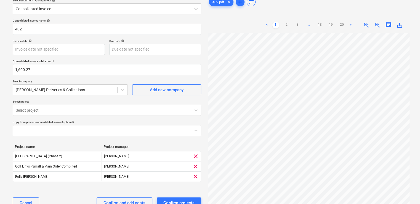
click at [92, 102] on p "Select project" at bounding box center [107, 102] width 188 height 5
click at [122, 184] on div "Project name Project manager Plumstead [GEOGRAPHIC_DATA] (Phase 2) [PERSON_NAME…" at bounding box center [107, 164] width 188 height 48
click at [120, 201] on div "Confirm and add costs" at bounding box center [124, 202] width 42 height 7
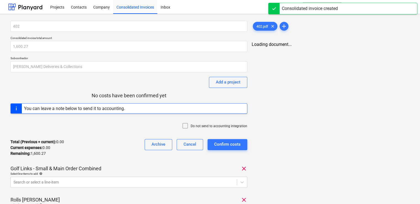
click at [187, 124] on icon at bounding box center [185, 125] width 7 height 7
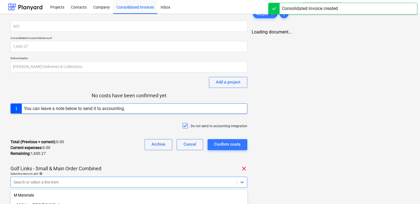
scroll to position [72, 0]
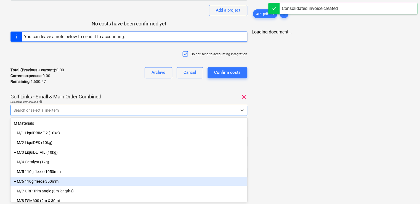
click at [133, 132] on body "Projects Contacts Company Consolidated Invoices Inbox format_size keyboard_arro…" at bounding box center [210, 30] width 420 height 204
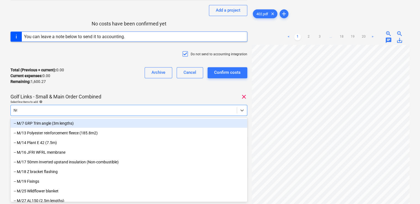
type input "NON"
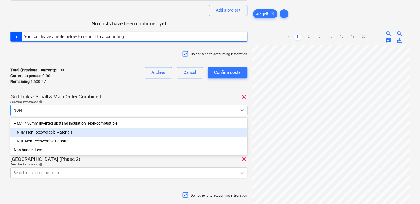
click at [30, 135] on div "-- NRM Non-Recoverable Materials" at bounding box center [128, 131] width 237 height 9
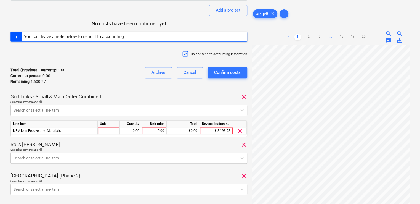
click at [103, 93] on div "Golf Links - Small & Main Order Combined clear" at bounding box center [128, 96] width 237 height 7
click at [108, 130] on div at bounding box center [109, 130] width 22 height 7
type input "ITEM"
type input "1"
type input "202.41"
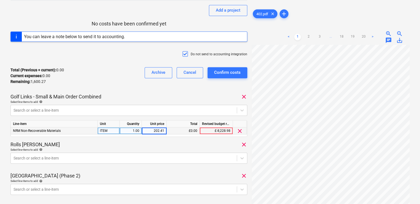
click at [169, 142] on div "Rolls [PERSON_NAME] clear" at bounding box center [128, 144] width 237 height 7
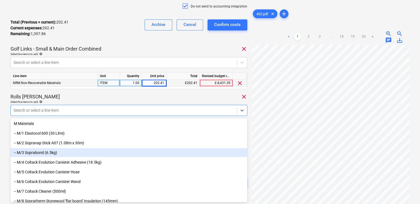
type input "NON"
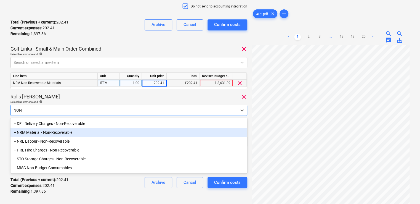
click at [84, 133] on div "-- NRM Material - Non-Recoverable" at bounding box center [128, 132] width 237 height 9
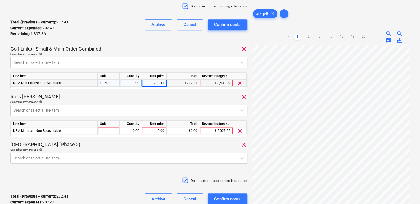
click at [93, 100] on div "Select line-items to add help" at bounding box center [128, 102] width 237 height 4
click at [106, 130] on div at bounding box center [109, 130] width 22 height 7
type input "ITEM"
type input "5.41"
click at [114, 144] on div "[GEOGRAPHIC_DATA] (Phase 2) clear" at bounding box center [128, 144] width 237 height 7
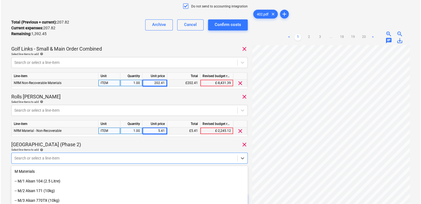
scroll to position [167, 0]
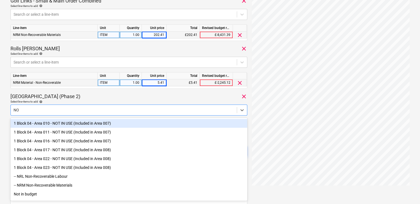
type input "NON"
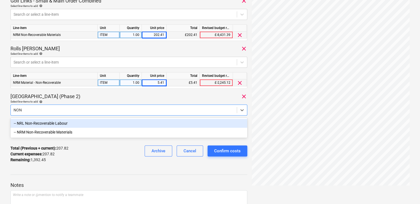
click at [81, 117] on div "-- NRL Non-Recoverable Labour -- NRM Non-Recoverable Materials" at bounding box center [128, 127] width 237 height 20
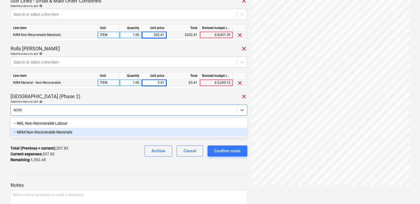
click at [86, 134] on div "-- NRM Non-Recoverable Materials" at bounding box center [128, 131] width 237 height 9
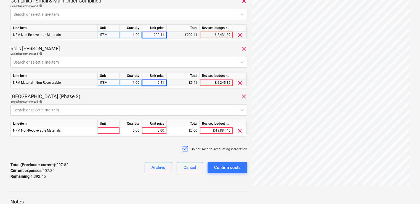
click at [117, 95] on div "[GEOGRAPHIC_DATA] (Phase 2) clear" at bounding box center [128, 96] width 237 height 7
click at [109, 131] on div at bounding box center [109, 130] width 22 height 7
type input "ITEM"
type input "1"
type input "19.98"
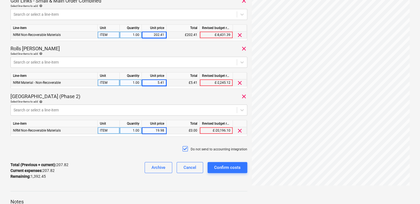
click at [102, 149] on div "Do not send to accounting integration" at bounding box center [128, 149] width 237 height 17
click at [224, 168] on div "Confirm costs" at bounding box center [227, 167] width 26 height 7
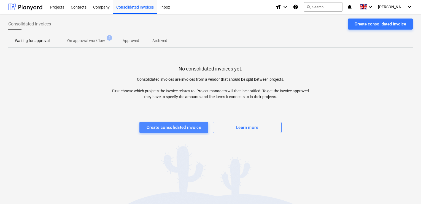
click at [152, 128] on div "Create consolidated invoice" at bounding box center [174, 127] width 55 height 7
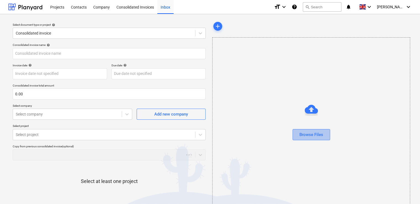
click at [303, 136] on div "Browse Files" at bounding box center [311, 134] width 24 height 7
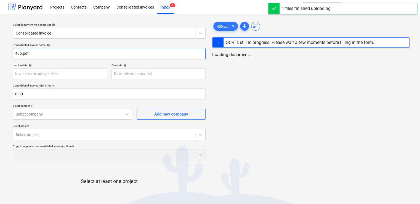
click at [74, 54] on input "405.pdf" at bounding box center [109, 53] width 193 height 11
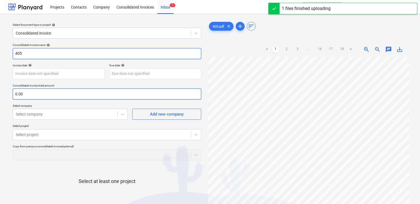
type input "405"
click at [49, 95] on input "text" at bounding box center [107, 93] width 188 height 11
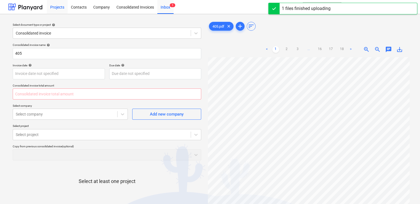
type input "0.00"
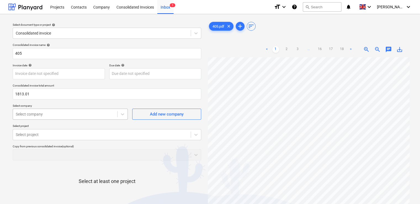
click at [69, 112] on div at bounding box center [65, 114] width 99 height 6
type input "1,813.01"
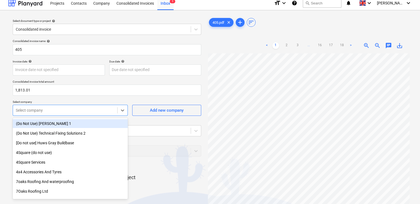
scroll to position [4, 0]
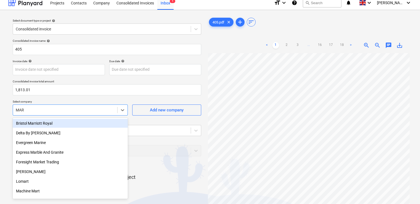
type input "[PERSON_NAME]"
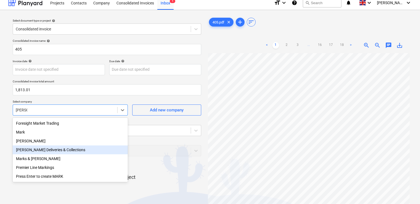
click at [58, 149] on div "[PERSON_NAME] Deliveries & Collections" at bounding box center [70, 149] width 115 height 9
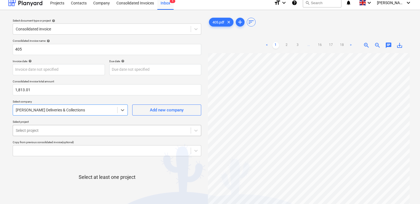
click at [69, 130] on body "Projects Contacts Company Consolidated Invoices Inbox 1 format_size keyboard_ar…" at bounding box center [210, 98] width 420 height 204
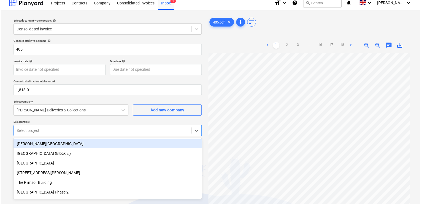
scroll to position [24, 0]
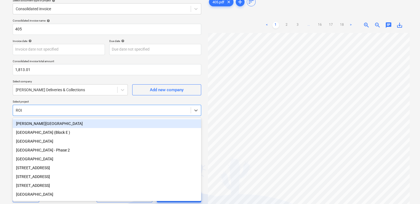
type input "ROLL"
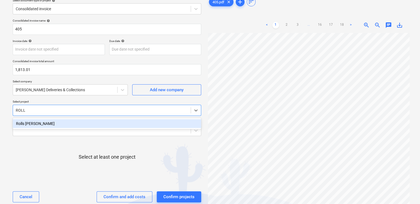
click at [40, 121] on div "Rolls [PERSON_NAME]" at bounding box center [107, 123] width 188 height 9
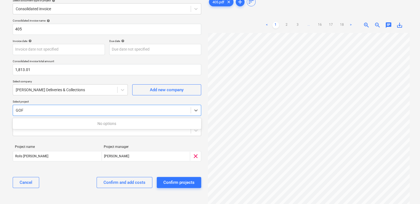
type input "GO"
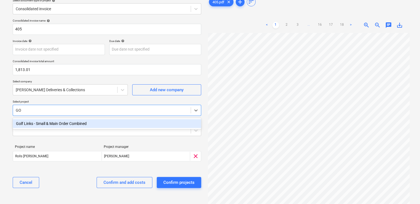
click at [34, 125] on div "Golf Links - Small & Main Order Combined" at bounding box center [107, 123] width 188 height 9
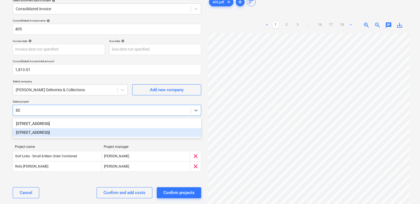
type input "B"
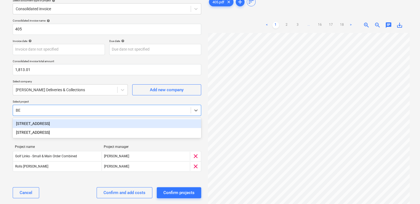
type input "B"
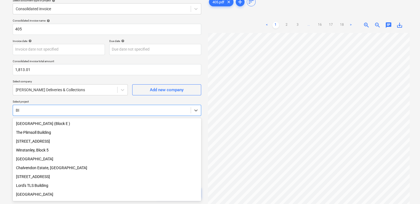
type input "B"
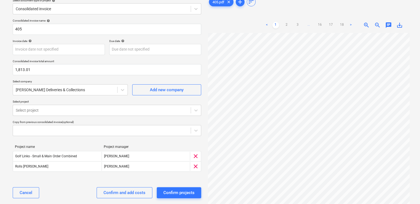
click at [6, 122] on div "Select document type or project help Consolidated invoice Consolidated invoice …" at bounding box center [210, 109] width 420 height 238
click at [110, 191] on div "Confirm and add costs" at bounding box center [124, 192] width 42 height 7
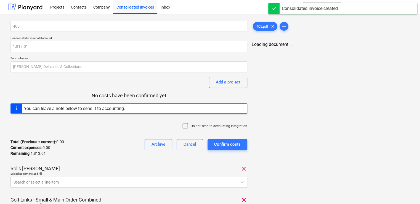
click at [187, 127] on icon at bounding box center [185, 125] width 7 height 7
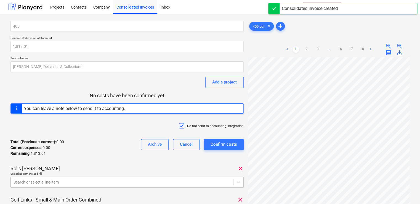
click at [99, 178] on body "Projects Contacts Company Consolidated Invoices Inbox format_size keyboard_arro…" at bounding box center [210, 102] width 420 height 204
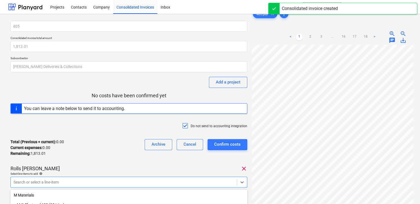
scroll to position [72, 0]
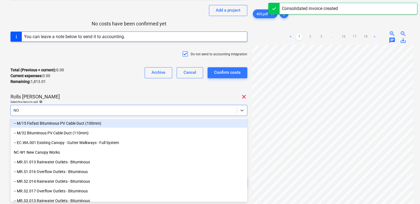
type input "NON"
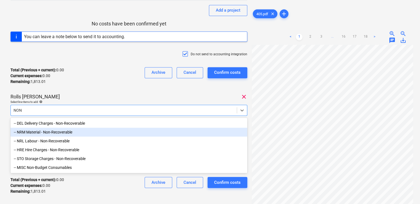
click at [65, 132] on div "-- NRM Material - Non-Recoverable" at bounding box center [128, 131] width 237 height 9
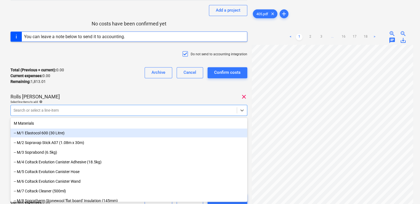
click at [96, 73] on div "Total (Previous + current) : 0.00 Current expenses : 0.00 Remaining : 1,813.01 …" at bounding box center [128, 76] width 237 height 26
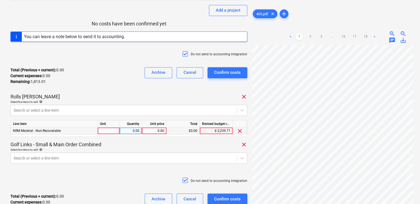
click at [104, 129] on div at bounding box center [109, 130] width 22 height 7
type input "ITEM"
type input "305.76"
click at [141, 132] on body "Projects Contacts Company Consolidated Invoices Inbox format_size keyboard_arro…" at bounding box center [210, 30] width 420 height 204
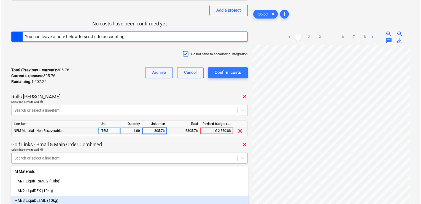
scroll to position [119, 0]
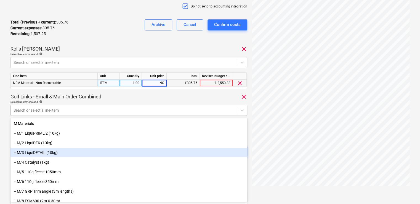
type input "NON"
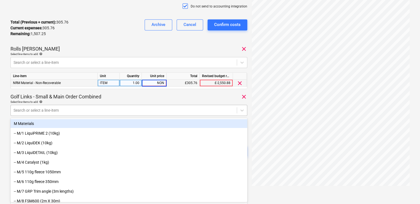
click at [106, 108] on div at bounding box center [124, 110] width 220 height 6
type input "N"
type input "305.76"
click at [141, 99] on div "Golf Links - Small & Main Order Combined clear" at bounding box center [128, 96] width 237 height 7
click at [129, 98] on div "Golf Links - Small & Main Order Combined clear" at bounding box center [128, 96] width 237 height 7
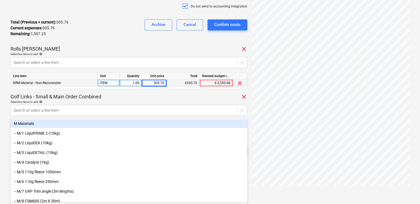
click at [107, 100] on div "Select line-items to add help" at bounding box center [128, 102] width 237 height 4
click at [129, 96] on div "Golf Links - Small & Main Order Combined clear" at bounding box center [128, 96] width 237 height 7
click at [128, 96] on div "Golf Links - Small & Main Order Combined clear" at bounding box center [128, 96] width 237 height 7
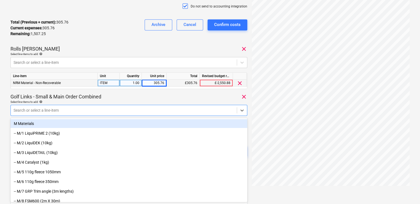
click at [25, 108] on div at bounding box center [124, 110] width 220 height 6
type input "NON"
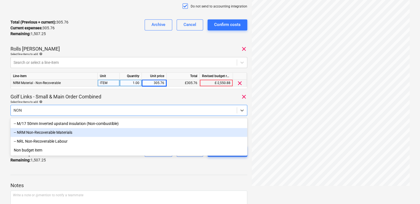
click at [36, 133] on div "-- NRM Non-Recoverable Materials" at bounding box center [128, 132] width 237 height 9
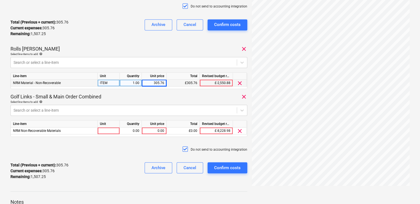
click at [130, 94] on div "Golf Links - Small & Main Order Combined clear" at bounding box center [128, 96] width 237 height 7
click at [114, 132] on div at bounding box center [109, 130] width 22 height 7
type input "ITEM"
type input "34.80"
click at [113, 151] on div "Do not send to accounting integration" at bounding box center [128, 149] width 237 height 17
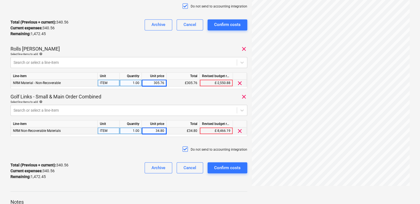
click at [135, 157] on div "Do not send to accounting integration" at bounding box center [128, 149] width 237 height 17
click at [218, 165] on div "Confirm costs" at bounding box center [227, 167] width 26 height 7
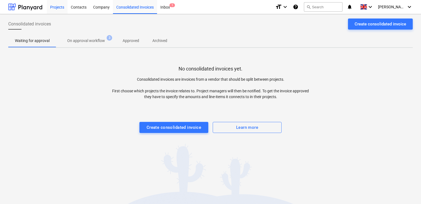
click at [61, 9] on div "Projects" at bounding box center [57, 7] width 21 height 14
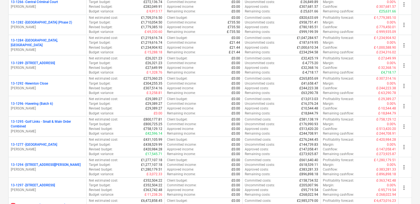
scroll to position [646, 0]
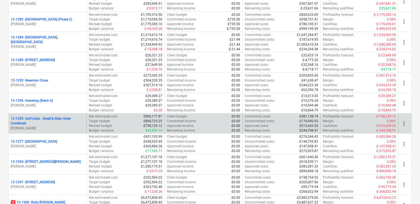
click at [59, 126] on p "[PERSON_NAME]" at bounding box center [47, 128] width 73 height 5
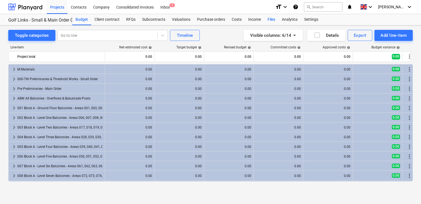
click at [270, 19] on div "Files" at bounding box center [271, 19] width 14 height 11
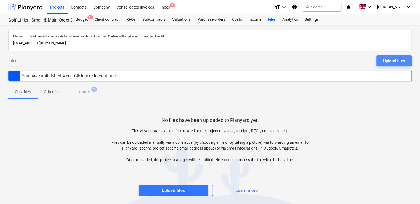
click at [387, 62] on div "Upload files" at bounding box center [394, 60] width 22 height 7
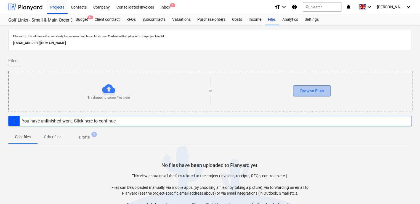
click at [304, 92] on div "Browse Files" at bounding box center [312, 90] width 24 height 7
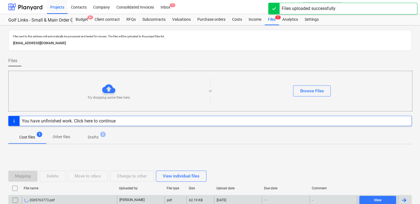
click at [92, 199] on div "2005763773.pdf" at bounding box center [69, 199] width 95 height 9
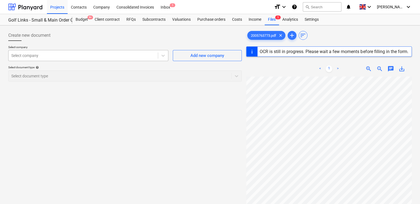
click at [90, 57] on div at bounding box center [83, 56] width 144 height 6
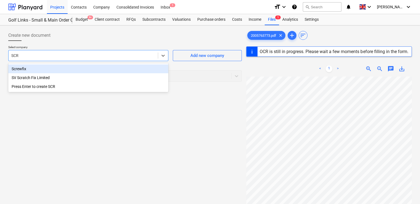
type input "SCRE"
click at [96, 71] on div "Screwfix" at bounding box center [88, 68] width 160 height 9
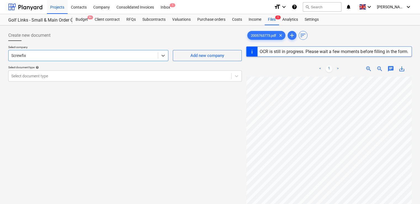
click at [122, 46] on p "Select company" at bounding box center [88, 47] width 160 height 5
click at [123, 76] on div at bounding box center [119, 76] width 217 height 6
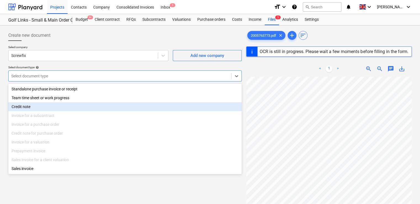
click at [43, 109] on div "Credit note" at bounding box center [124, 106] width 233 height 9
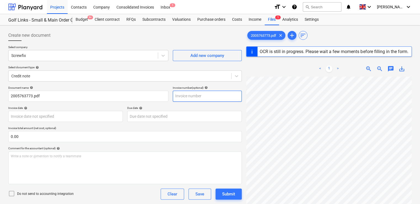
click at [180, 94] on input "text" at bounding box center [207, 95] width 69 height 11
paste input "2005763773"
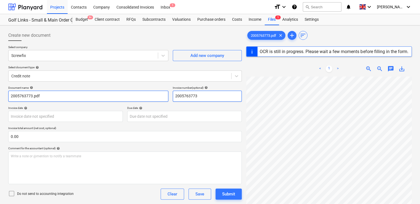
type input "2005763773"
click at [82, 94] on input "2005763773.pdf" at bounding box center [88, 95] width 160 height 11
type input "2005763773"
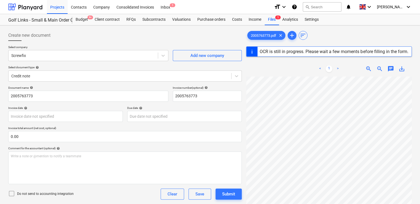
click at [12, 193] on icon at bounding box center [11, 193] width 7 height 7
click at [102, 198] on div "Do not send to accounting integration Clear Save Submit" at bounding box center [124, 193] width 233 height 11
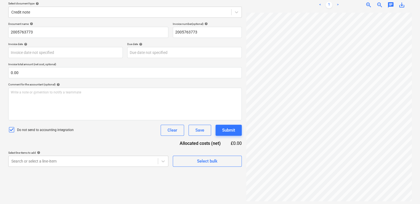
scroll to position [65, 0]
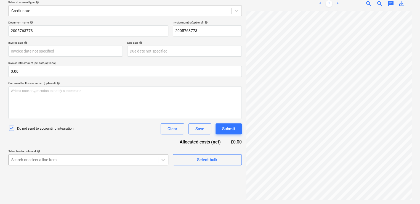
type input "[DATE]"
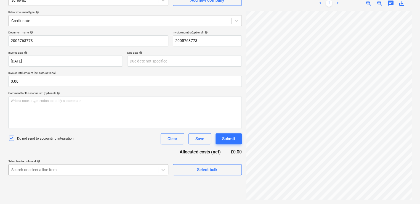
click at [91, 157] on div "Document name help 2005763773 Invoice number (optional) help 2005763773 Invoice…" at bounding box center [124, 103] width 233 height 144
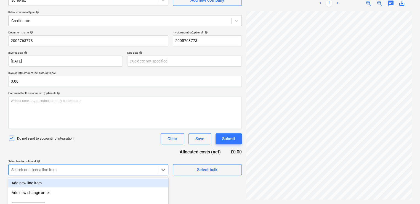
scroll to position [112, 0]
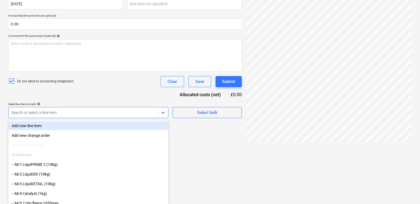
type input "NON"
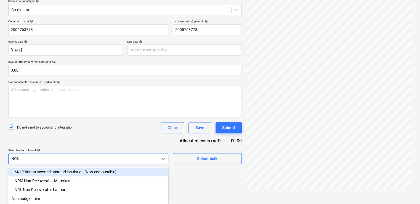
scroll to position [67, 0]
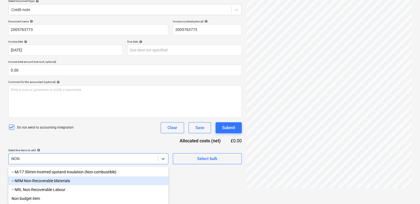
click at [65, 180] on div "-- NRM Non-Recoverable Materials" at bounding box center [88, 180] width 160 height 9
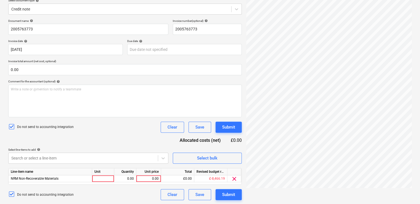
click at [109, 142] on div "Document name help 2005763773 Invoice number (optional) help 2005763773 Invoice…" at bounding box center [124, 109] width 233 height 181
click at [108, 180] on div at bounding box center [103, 178] width 22 height 7
type input "ITEM"
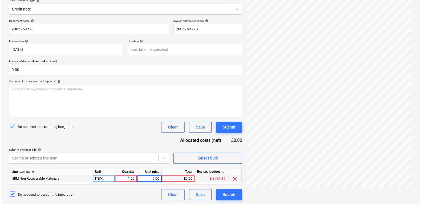
scroll to position [196, 125]
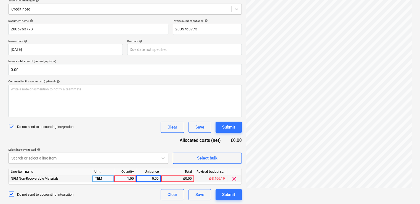
click at [146, 178] on div "0.00" at bounding box center [148, 178] width 20 height 7
type input "119.75"
click at [125, 180] on div "1.00" at bounding box center [124, 178] width 17 height 7
type input "-1"
click at [132, 141] on div "Document name help 2005763773 Invoice number (optional) help 2005763773 Invoice…" at bounding box center [124, 109] width 233 height 181
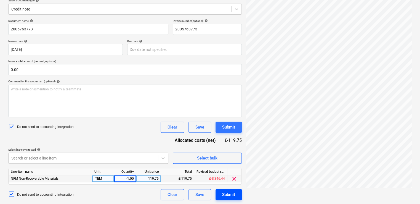
click at [224, 194] on div "Submit" at bounding box center [228, 194] width 13 height 7
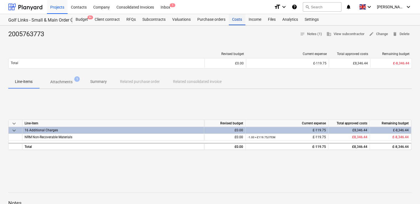
click at [237, 20] on div "Costs" at bounding box center [237, 19] width 17 height 11
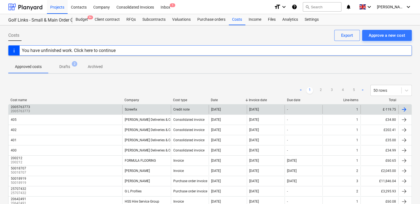
click at [403, 110] on div at bounding box center [403, 109] width 7 height 7
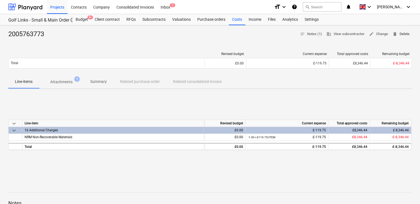
click at [400, 32] on span "delete Delete" at bounding box center [400, 34] width 17 height 6
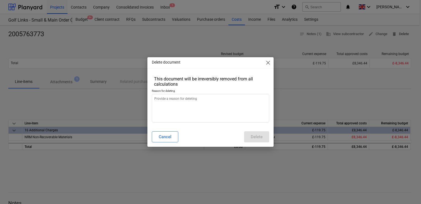
type textarea "x"
click at [221, 100] on textarea at bounding box center [210, 108] width 117 height 28
type textarea "E"
type textarea "x"
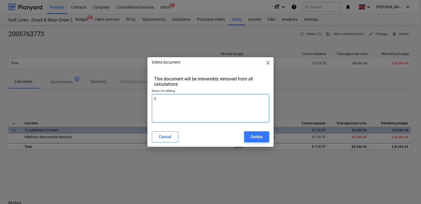
type textarea "EN"
type textarea "x"
type textarea "ENT"
type textarea "x"
type textarea "ENTE"
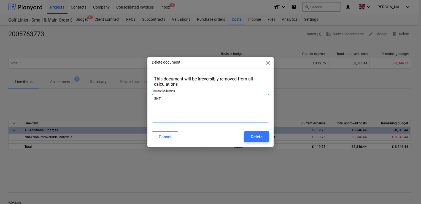
type textarea "x"
type textarea "ENTER"
type textarea "x"
type textarea "ENTERE"
type textarea "x"
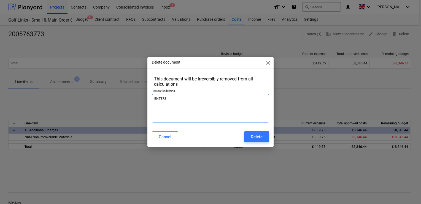
type textarea "ENTERED"
type textarea "x"
type textarea "ENTERED"
type textarea "x"
type textarea "ENTERED T"
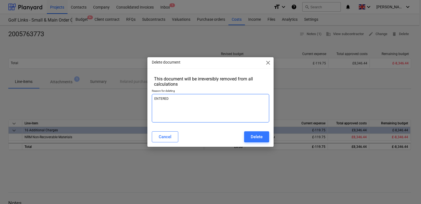
type textarea "x"
type textarea "ENTERED TW"
type textarea "x"
type textarea "ENTERED TWI"
type textarea "x"
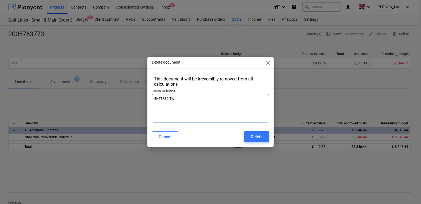
type textarea "ENTERED TWIC"
type textarea "x"
type textarea "ENTERED TWICE"
type textarea "x"
type textarea "ENTERED TWICE"
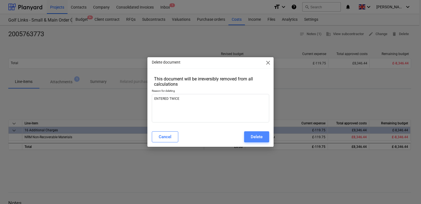
click at [253, 140] on button "Delete" at bounding box center [256, 136] width 25 height 11
type textarea "x"
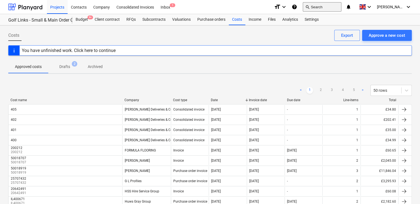
click at [340, 6] on button "search Search" at bounding box center [322, 6] width 39 height 9
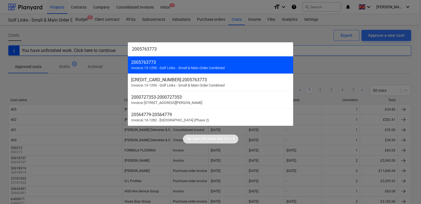
type input "2005763773"
click at [184, 66] on span "Invoice | 13-1295 - Golf Links - Small & Main Order Combined" at bounding box center [177, 68] width 93 height 4
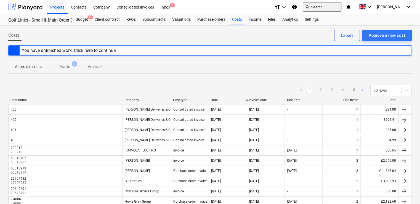
click at [326, 8] on button "search Search" at bounding box center [322, 6] width 39 height 9
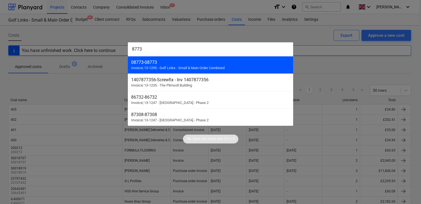
type input "8773"
click at [221, 62] on div "08773 - 08773" at bounding box center [210, 62] width 159 height 5
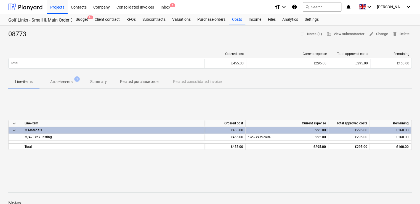
click at [307, 32] on span "notes Notes (1)" at bounding box center [311, 34] width 22 height 6
